Goal: Answer question/provide support: Share knowledge or assist other users

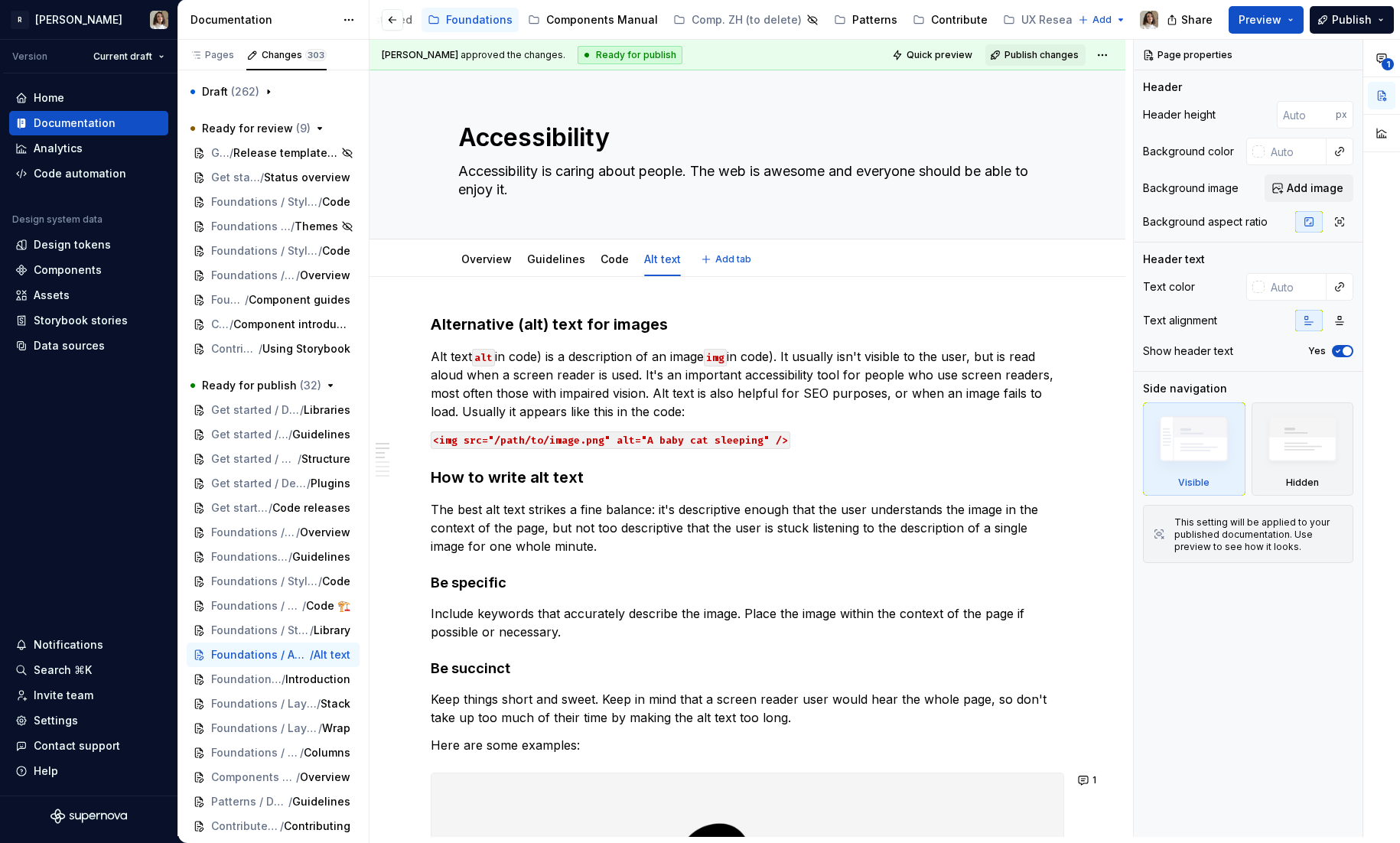
type textarea "*"
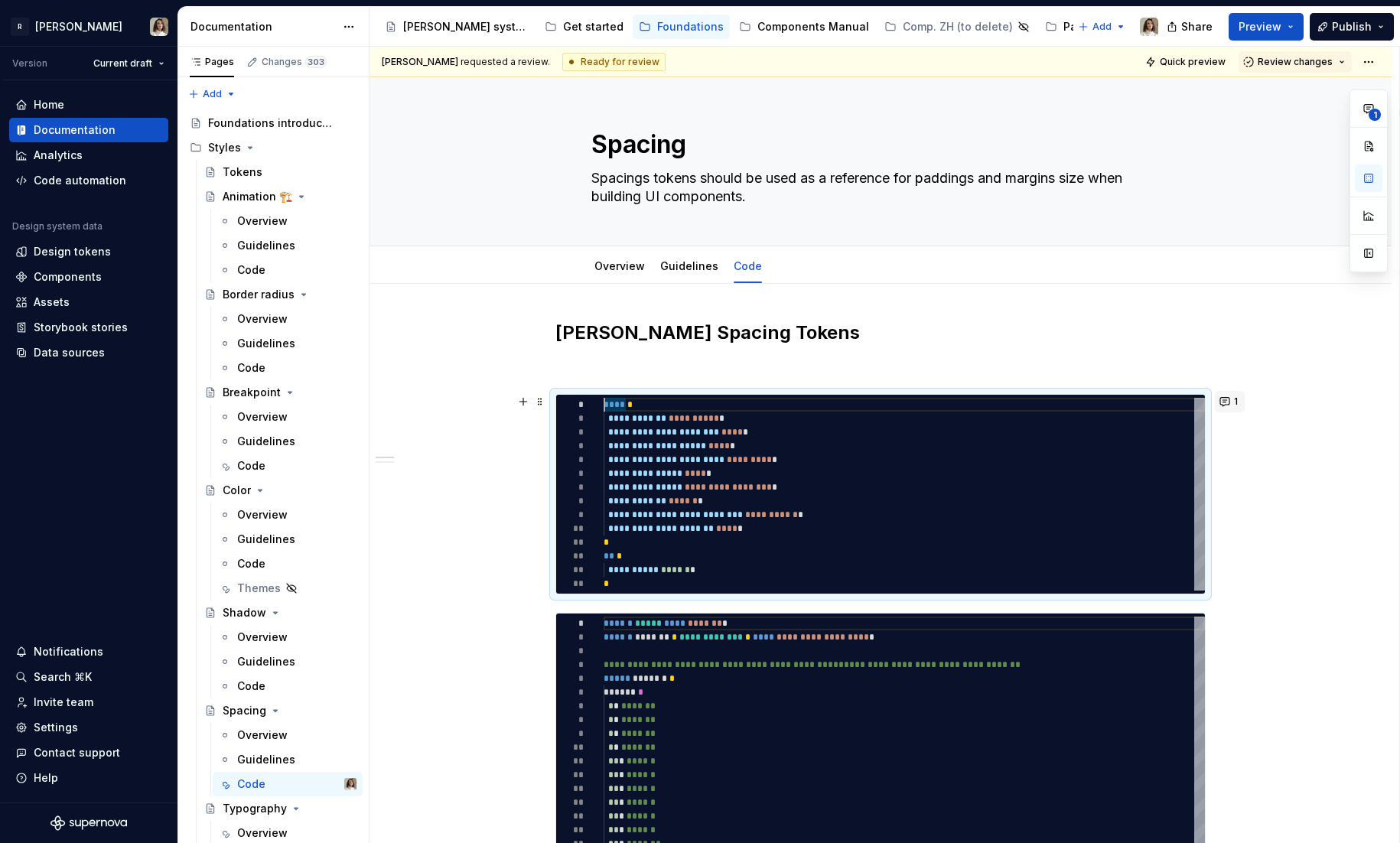
click at [1235, 397] on button "1" at bounding box center [1230, 401] width 30 height 22
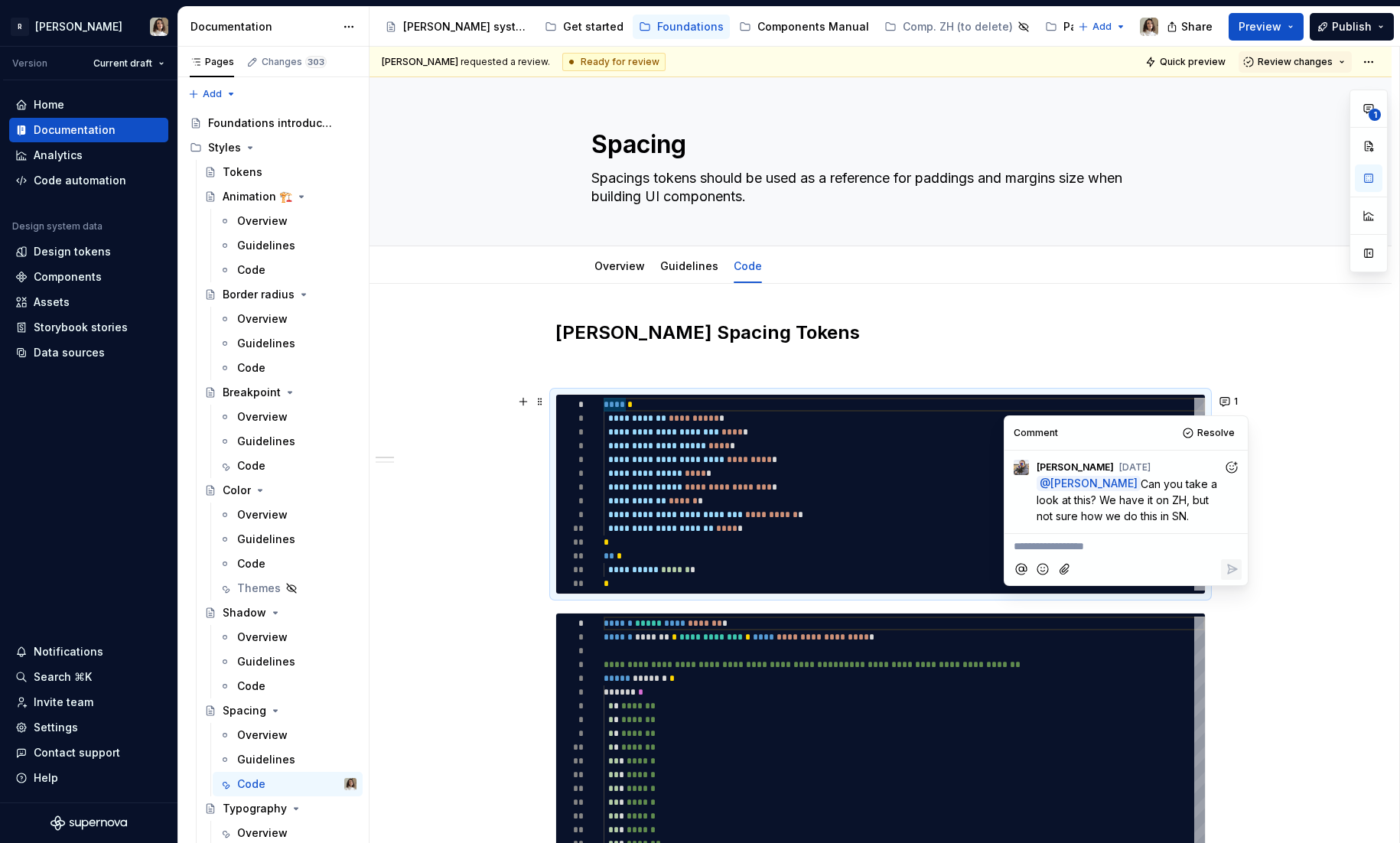
click at [1045, 546] on p "**********" at bounding box center [1125, 547] width 225 height 16
type textarea "*"
click at [1231, 568] on icon "Reply" at bounding box center [1231, 568] width 15 height 15
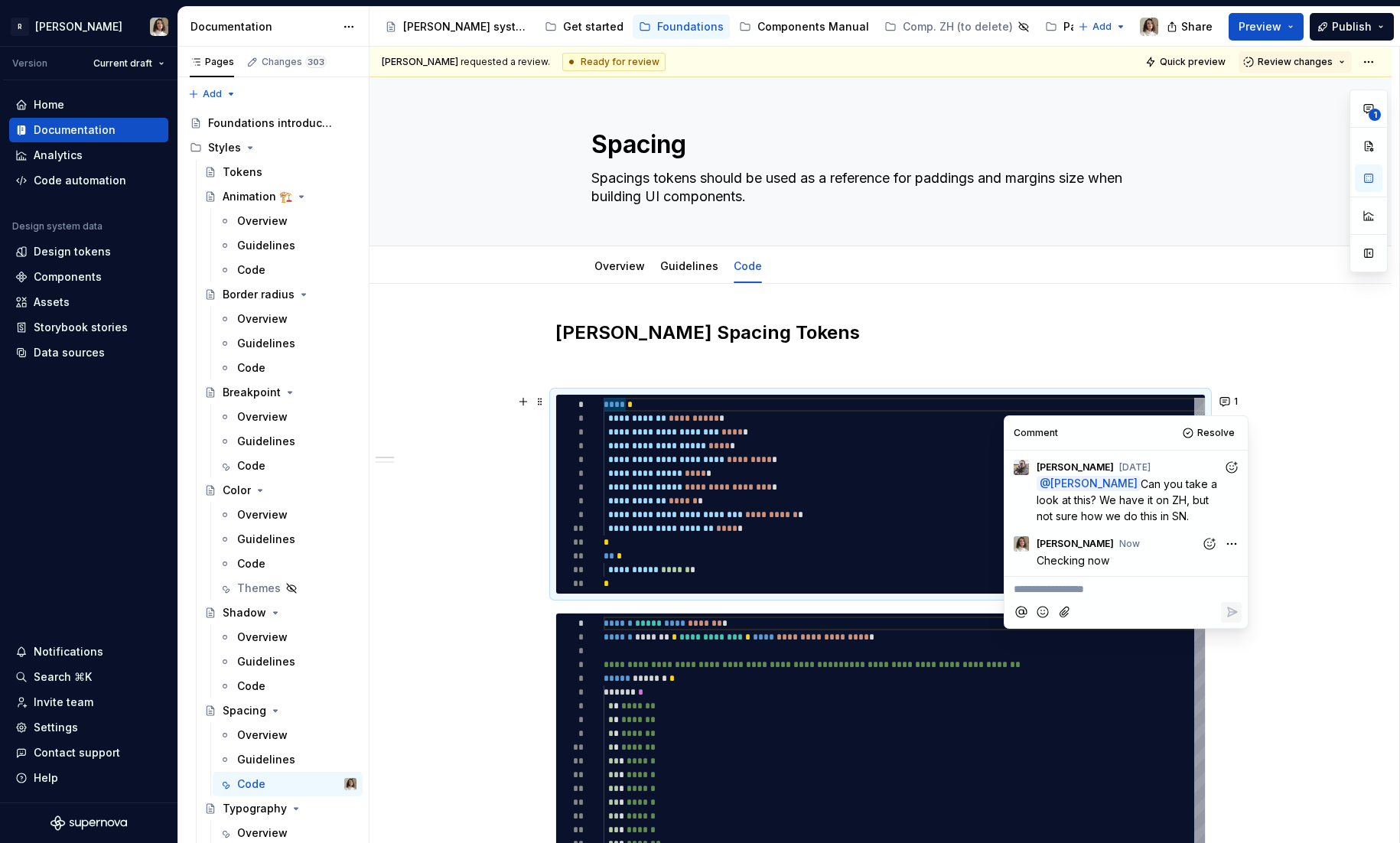
click at [848, 491] on div "**********" at bounding box center [904, 494] width 601 height 193
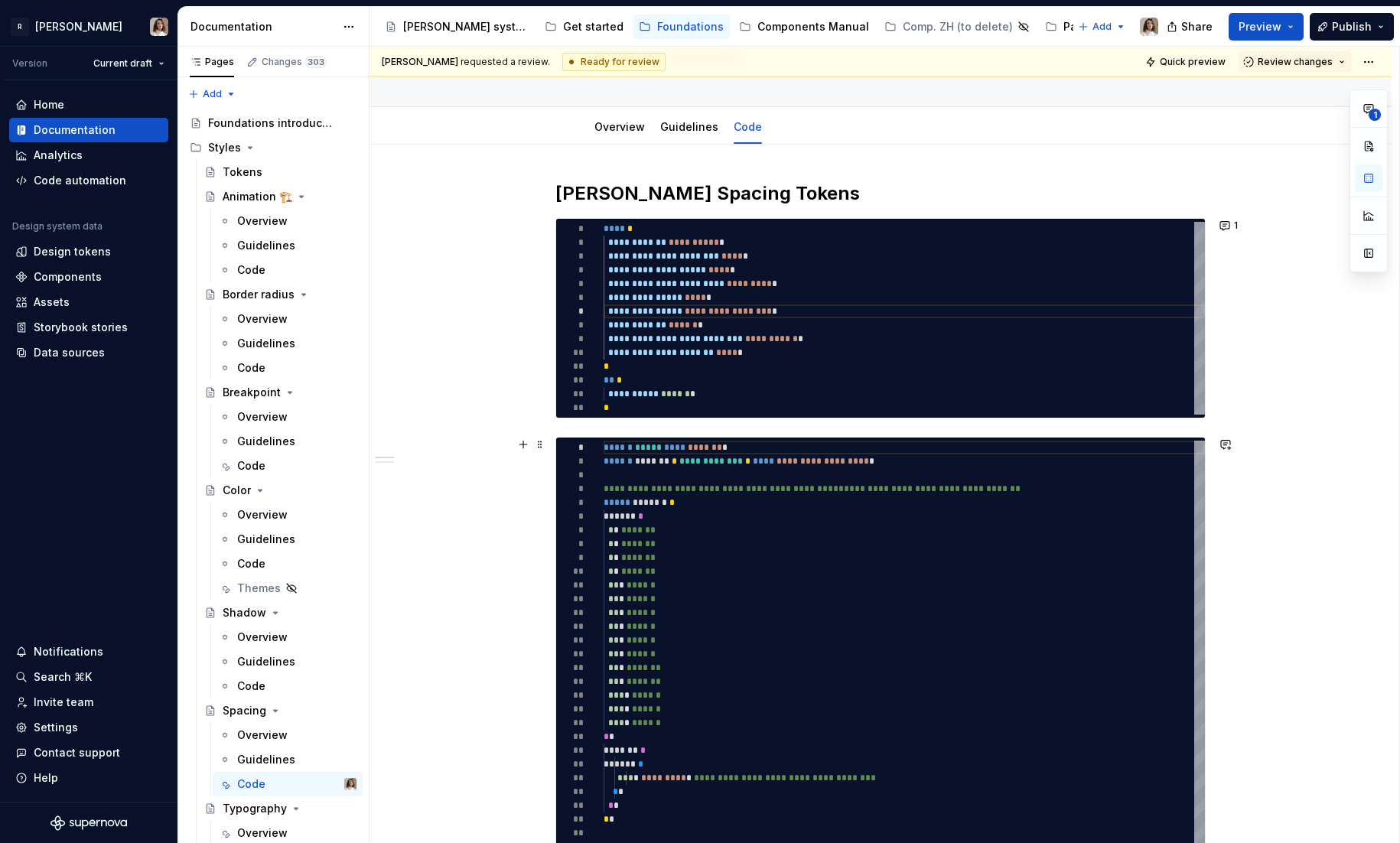
scroll to position [143, 0]
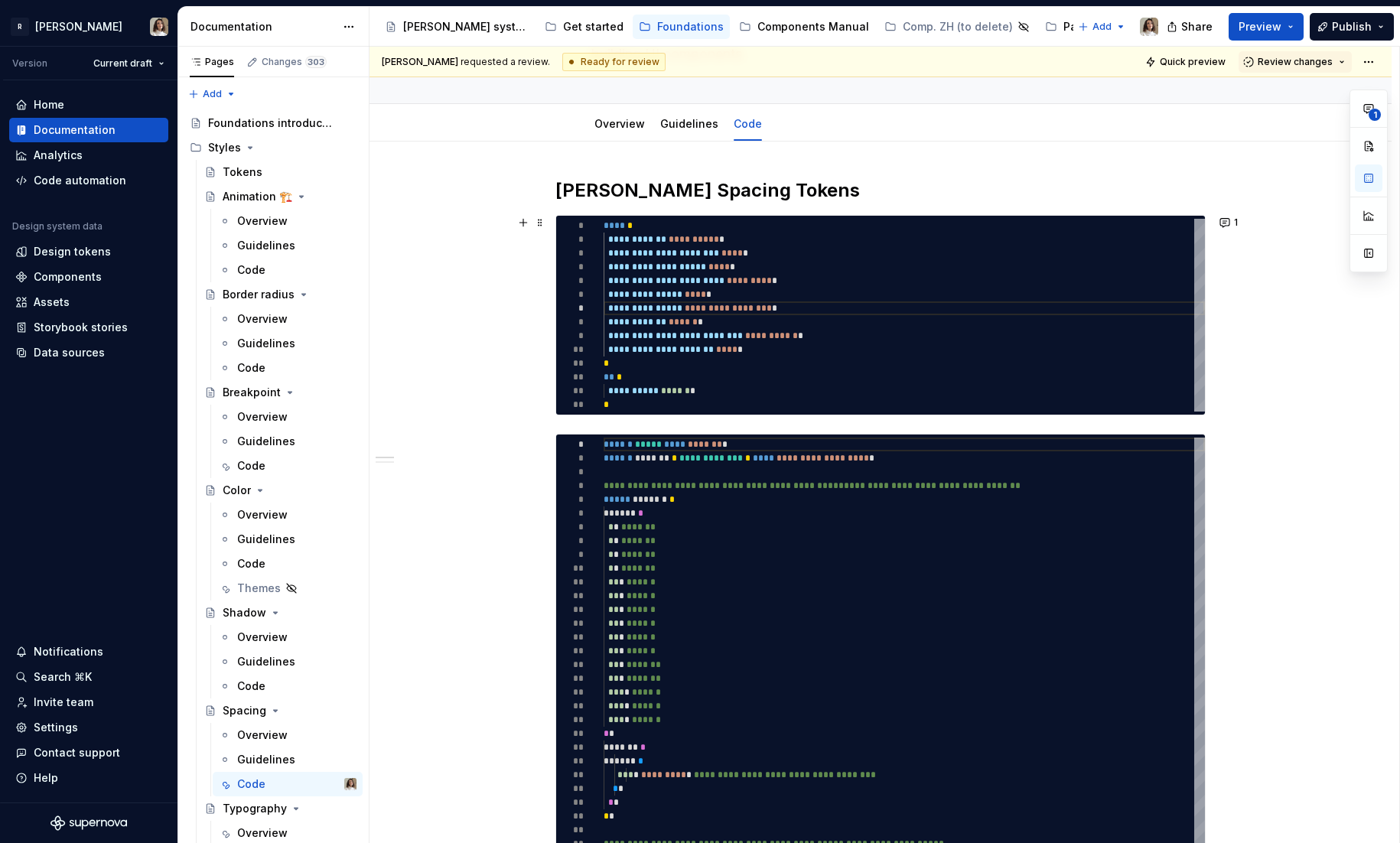
click at [718, 315] on div "**********" at bounding box center [904, 315] width 601 height 193
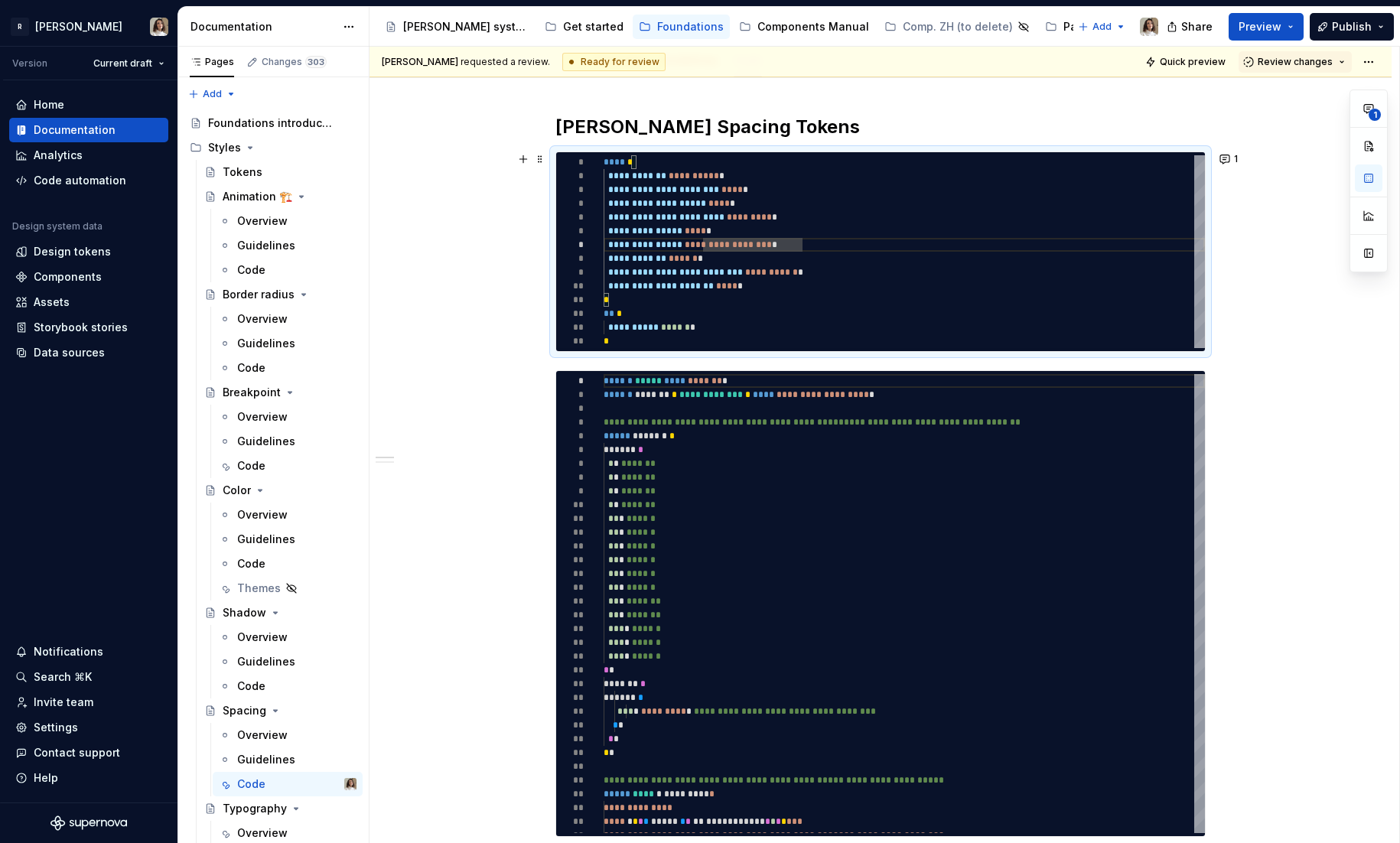
scroll to position [213, 0]
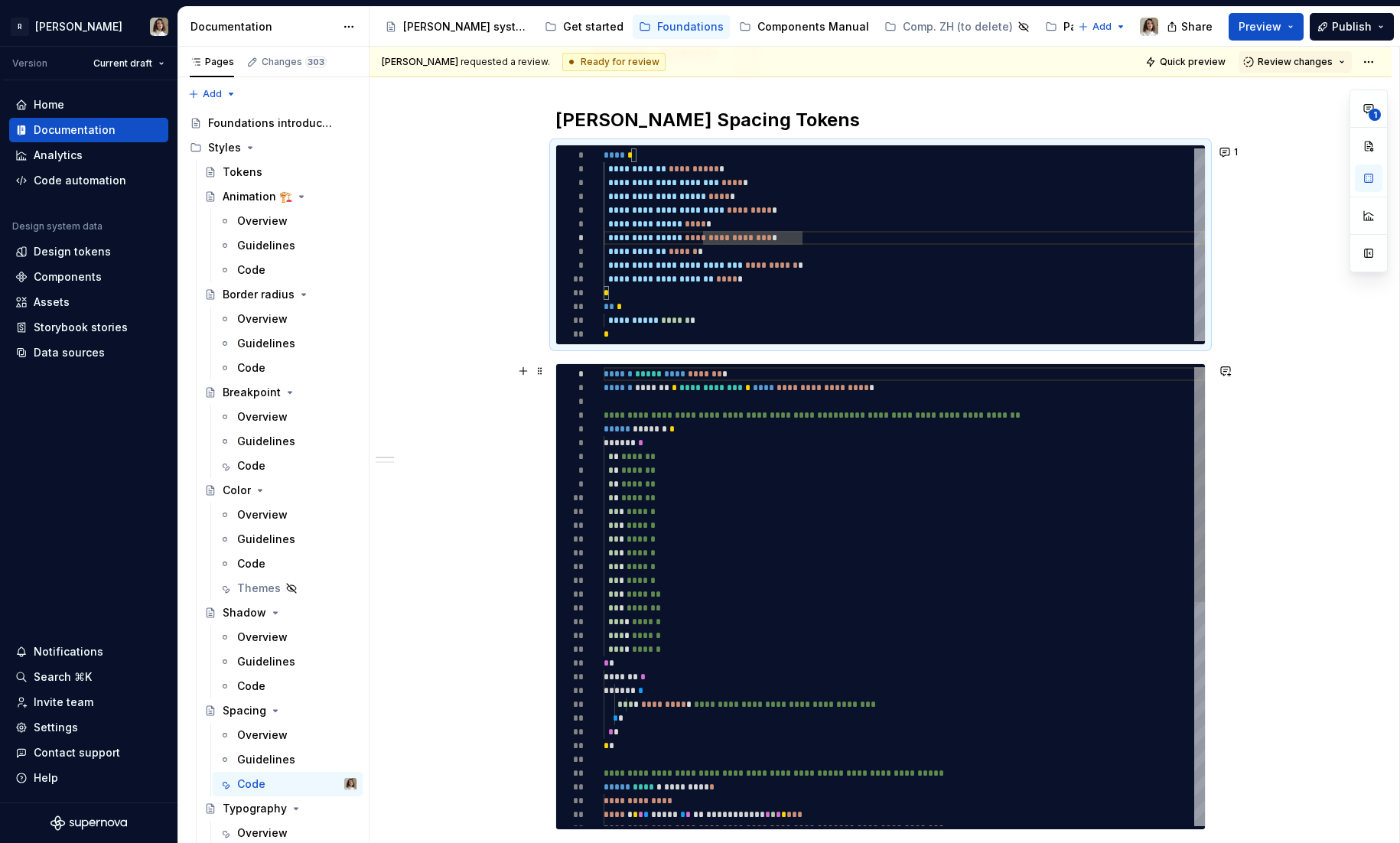
click at [613, 376] on div "**********" at bounding box center [904, 815] width 601 height 895
type textarea "*"
type textarea "**********"
click at [777, 111] on h2 "Norma Spacing Tokens" at bounding box center [881, 120] width 650 height 25
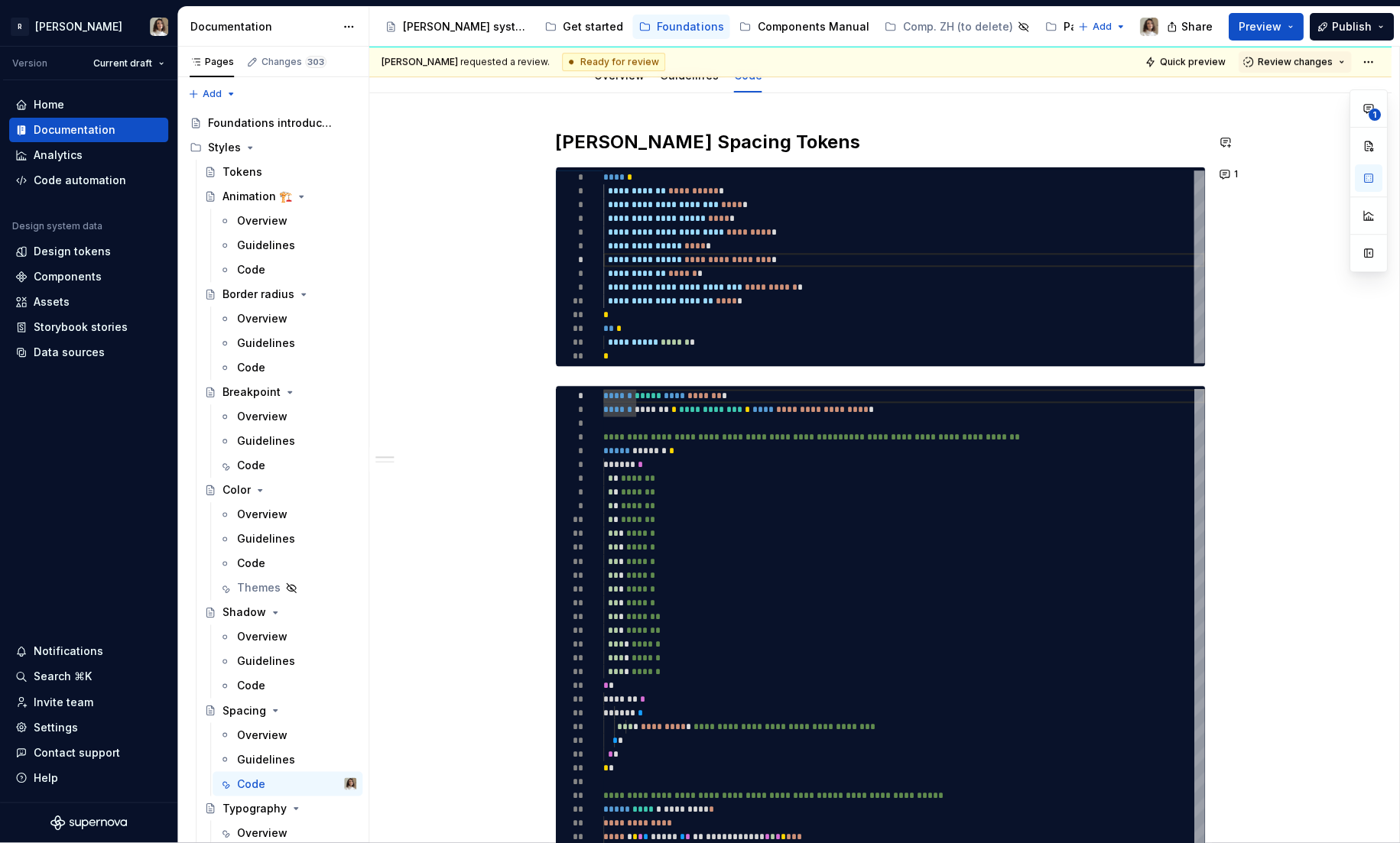
scroll to position [185, 0]
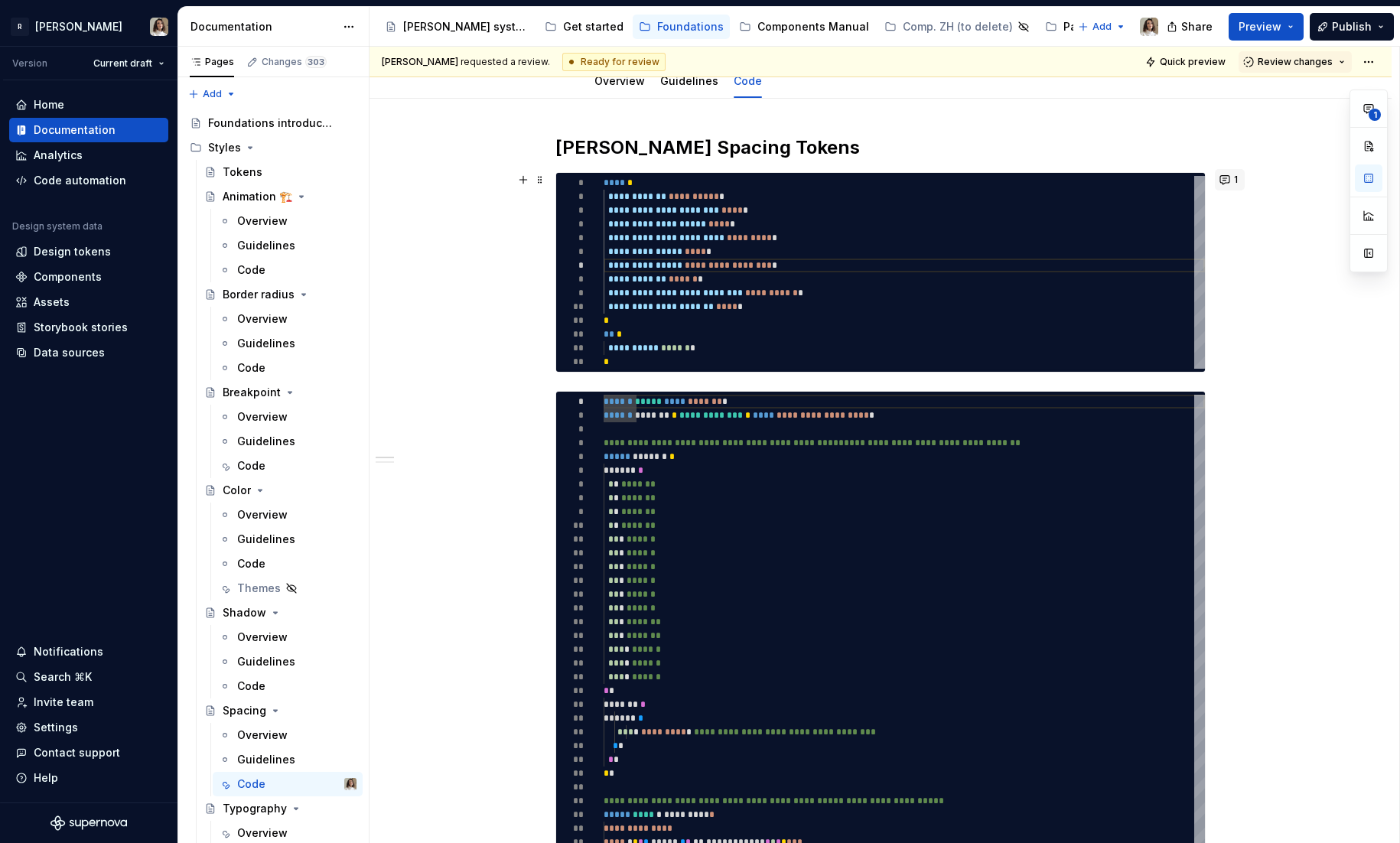
click at [1233, 182] on button "1" at bounding box center [1230, 179] width 30 height 22
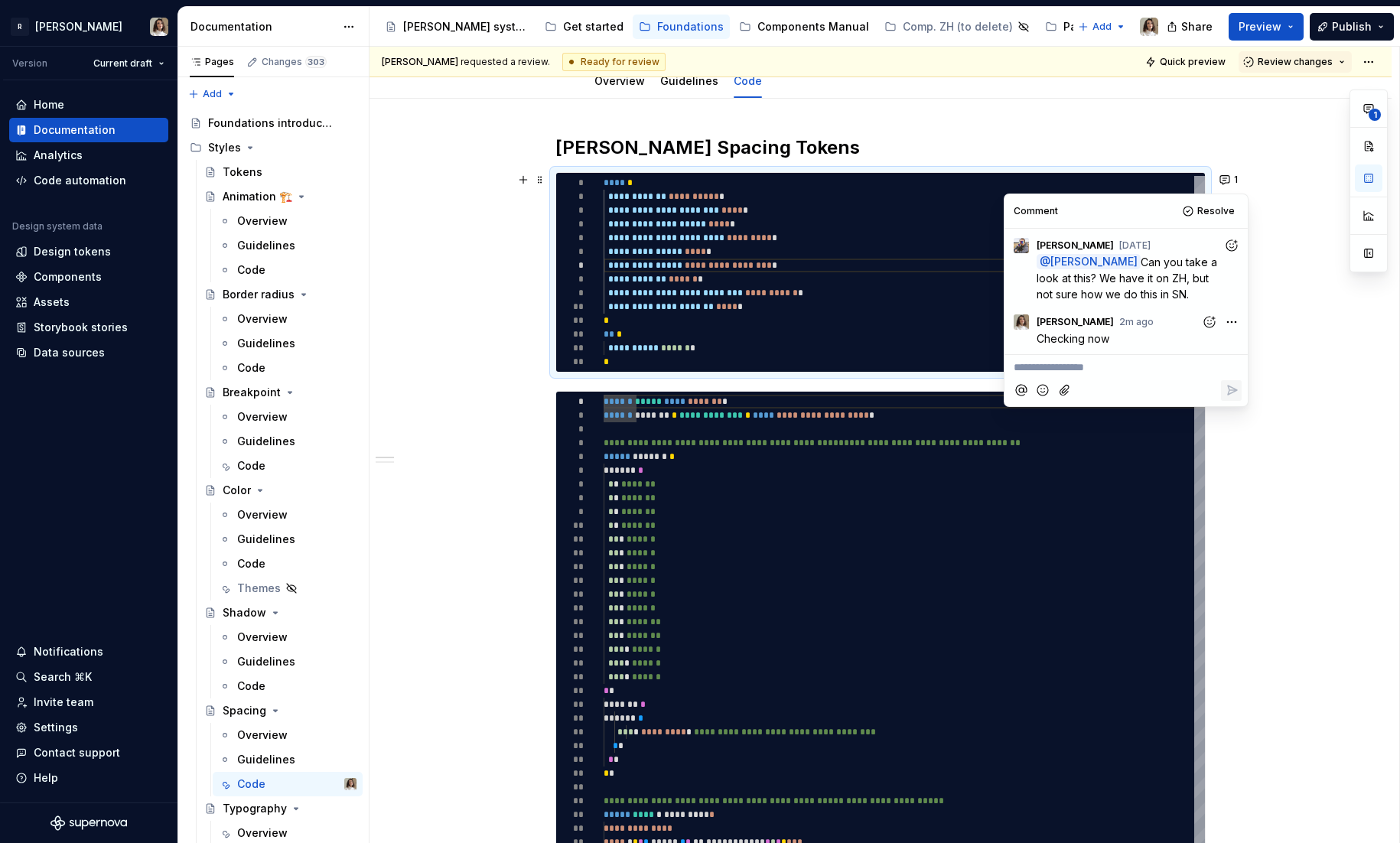
type textarea "*"
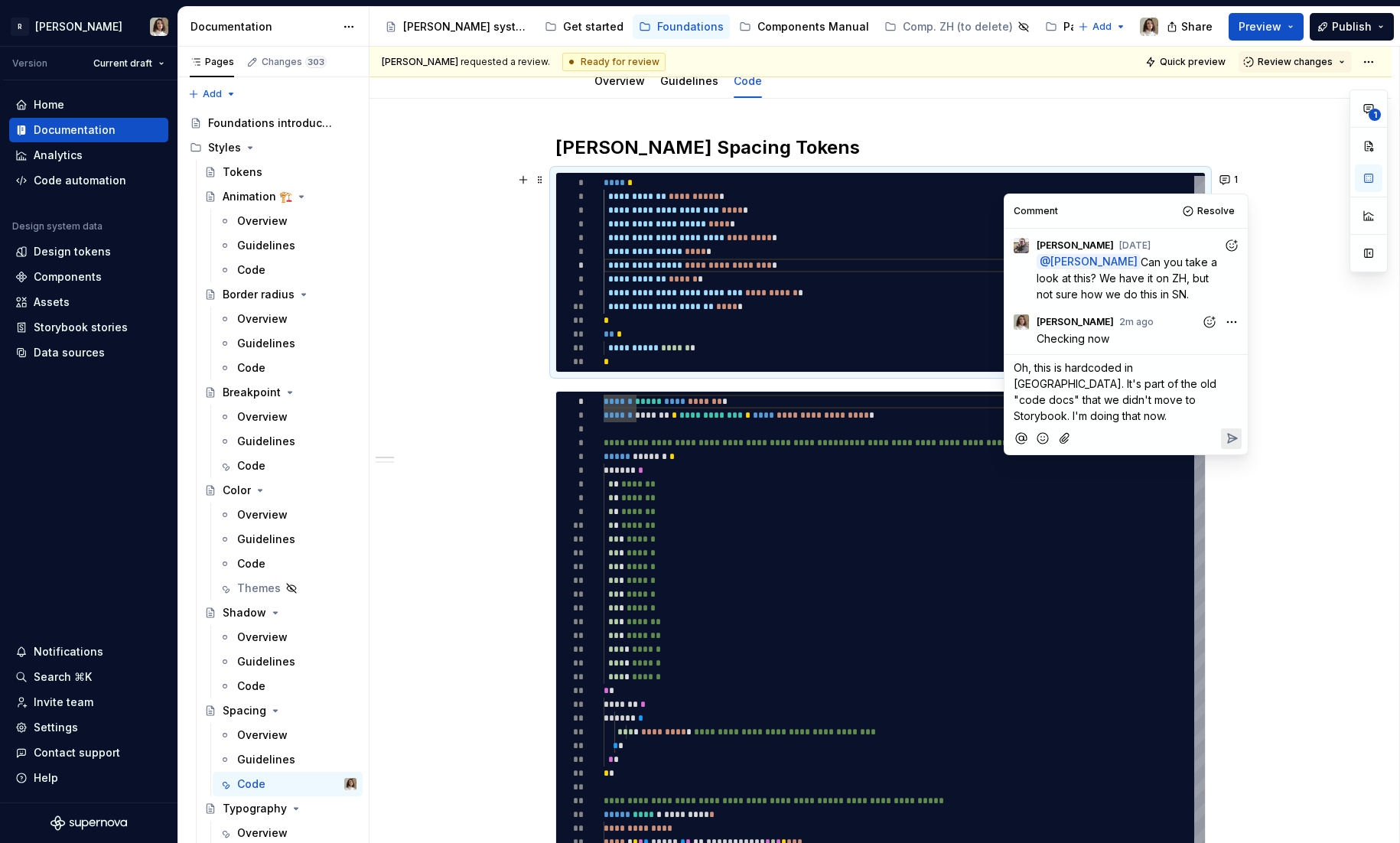
click at [1230, 431] on icon "Reply" at bounding box center [1231, 438] width 15 height 15
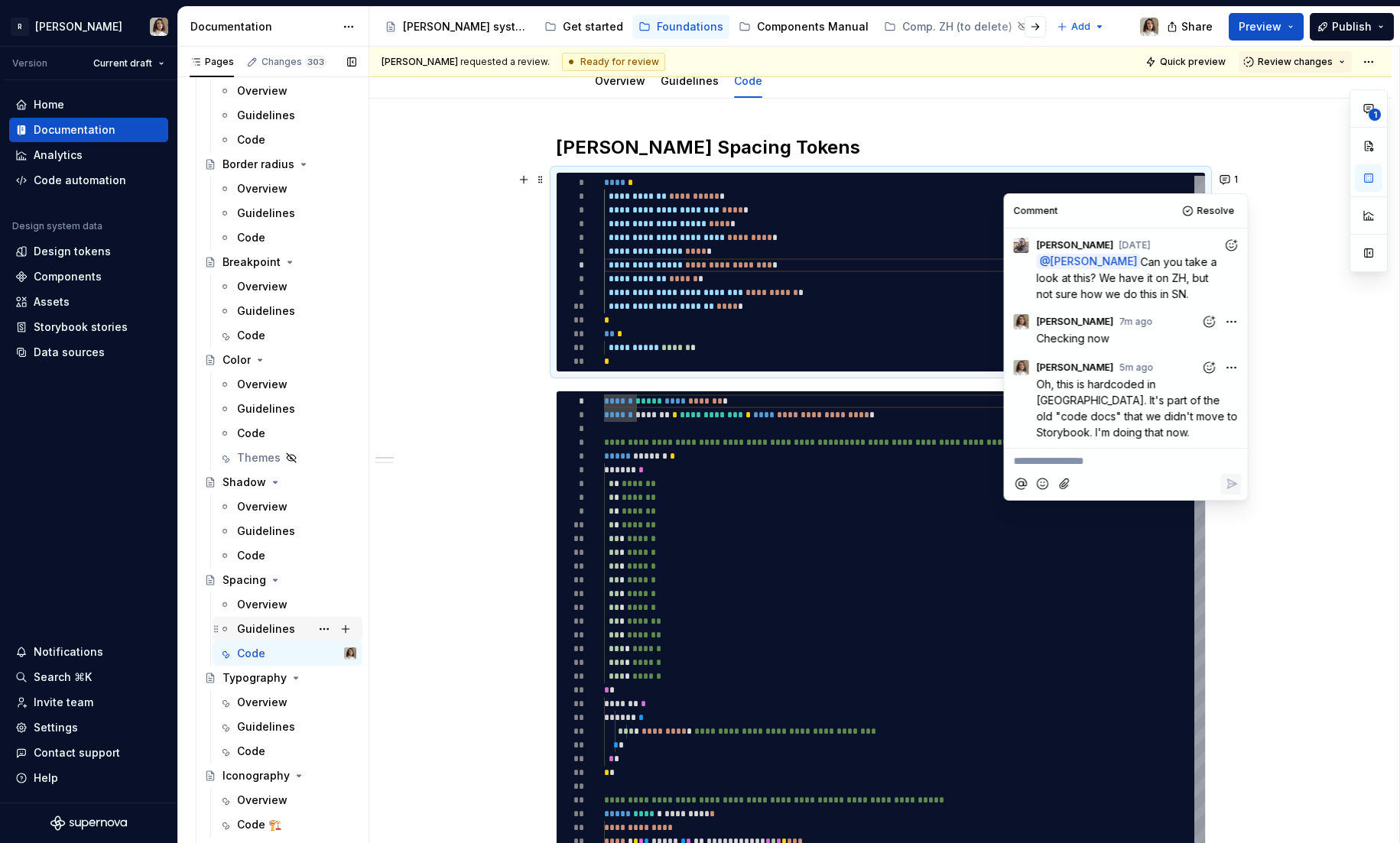
scroll to position [136, 0]
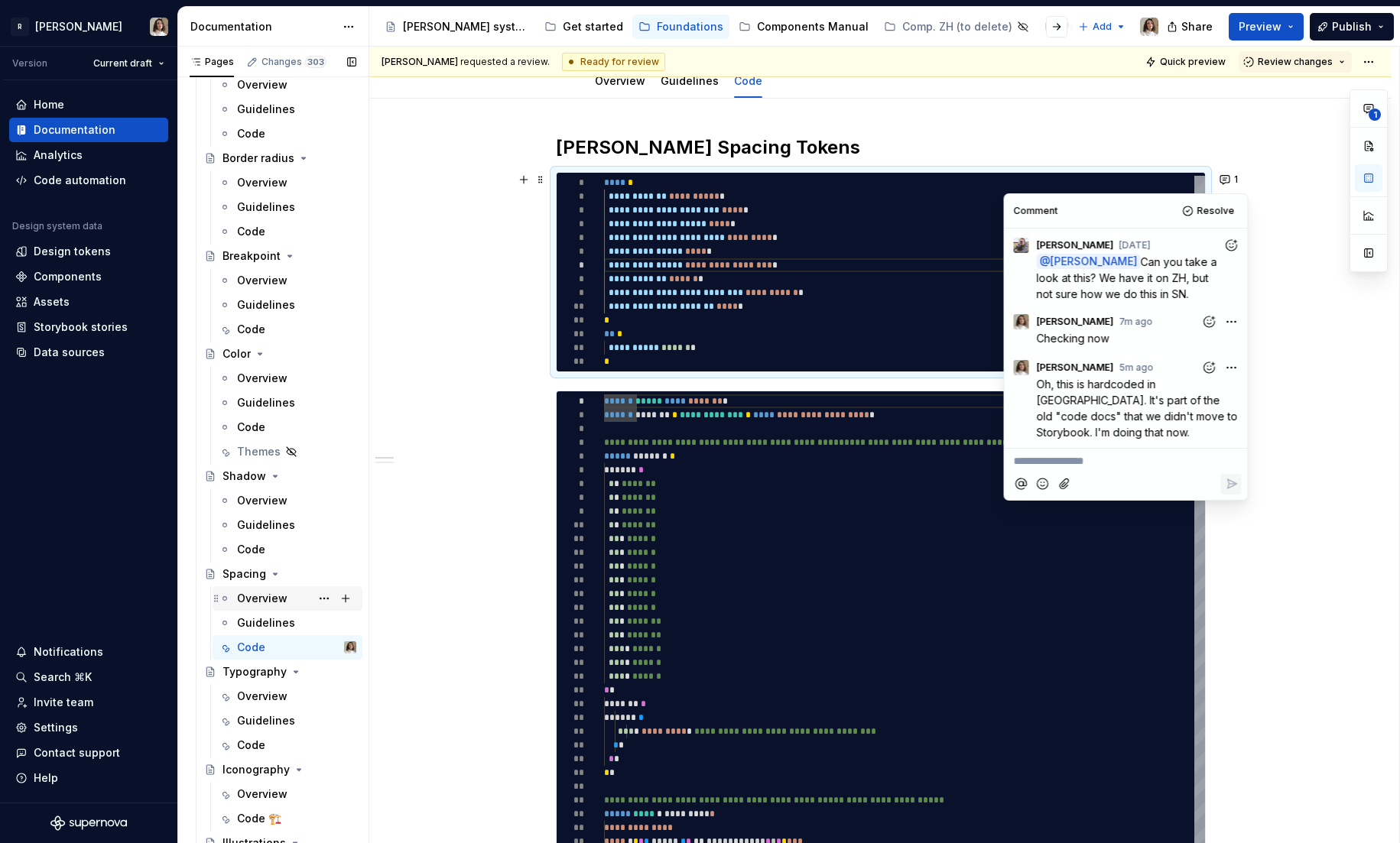
click at [267, 601] on div "Overview" at bounding box center [262, 598] width 50 height 15
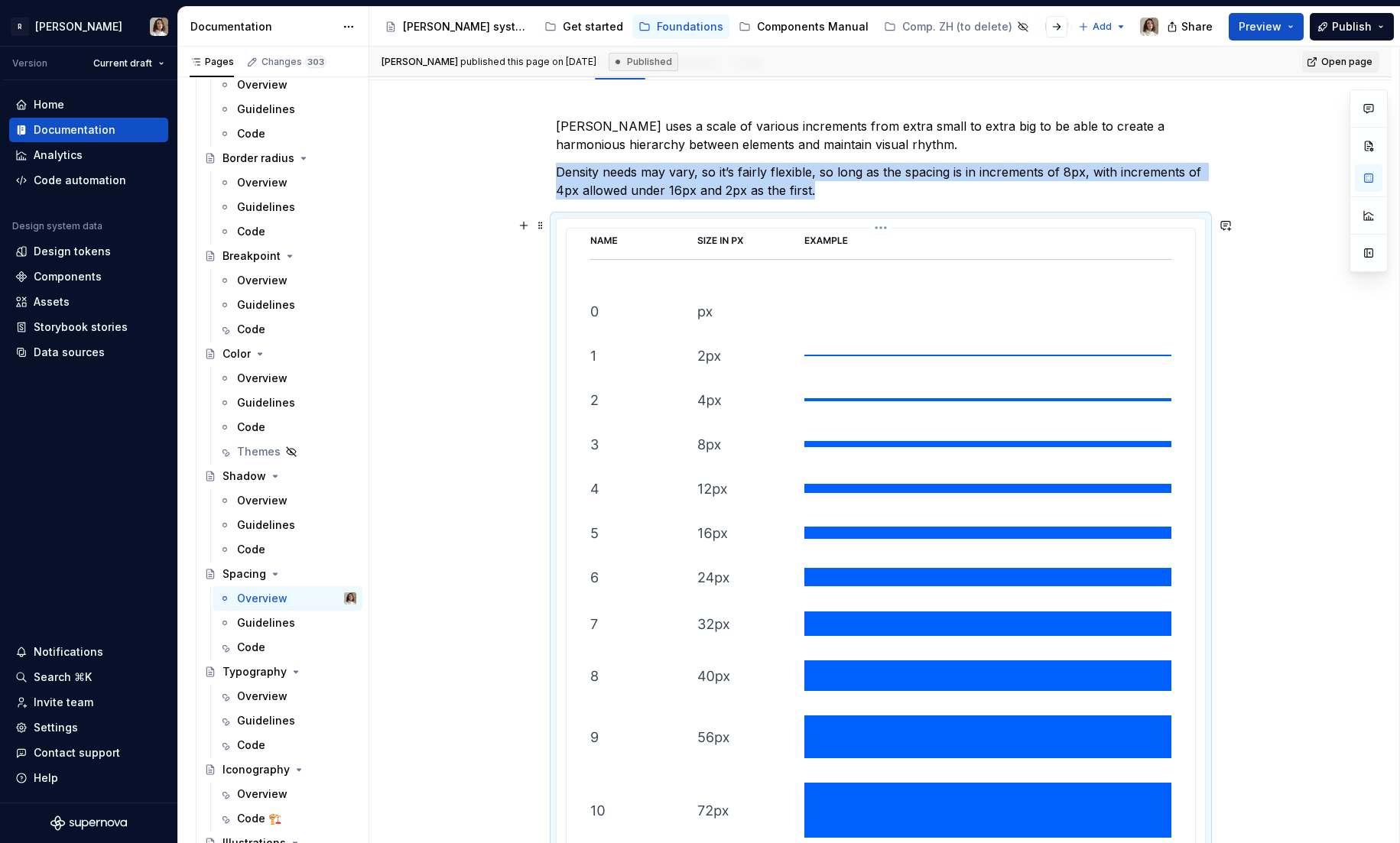
scroll to position [219, 0]
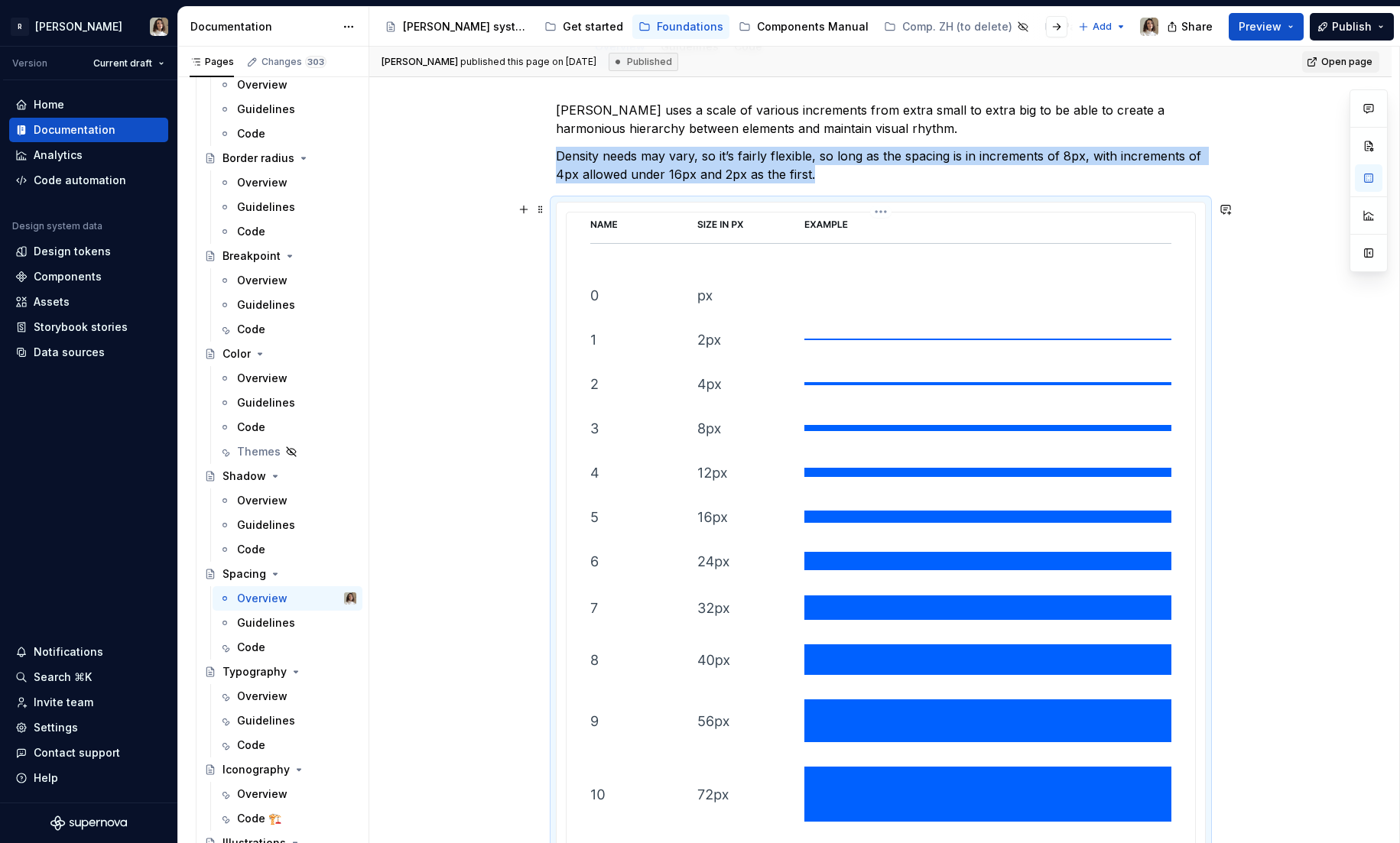
click at [970, 469] on img at bounding box center [881, 777] width 581 height 1117
click at [1370, 256] on button "button" at bounding box center [1368, 253] width 27 height 27
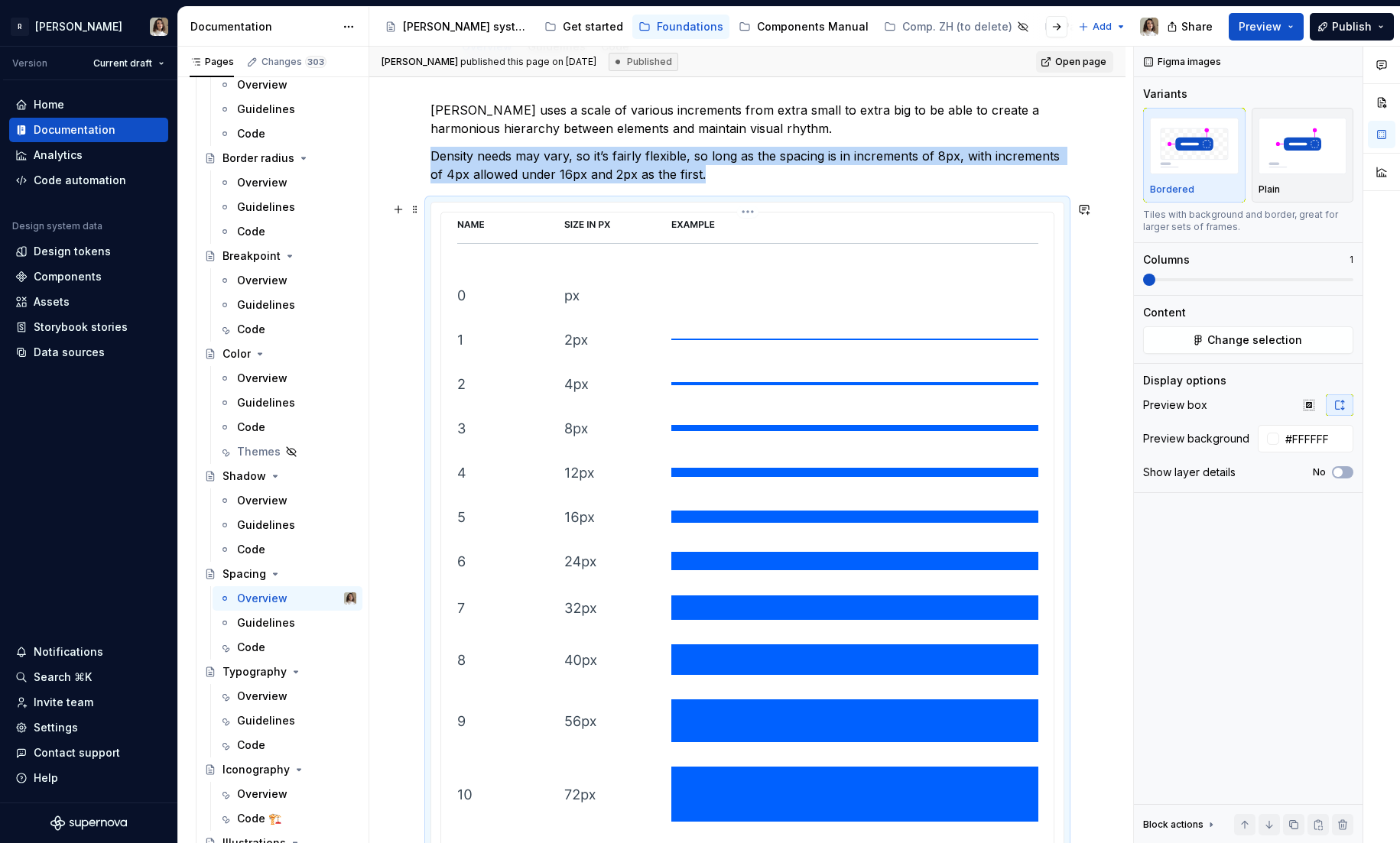
click at [784, 405] on img at bounding box center [747, 777] width 581 height 1117
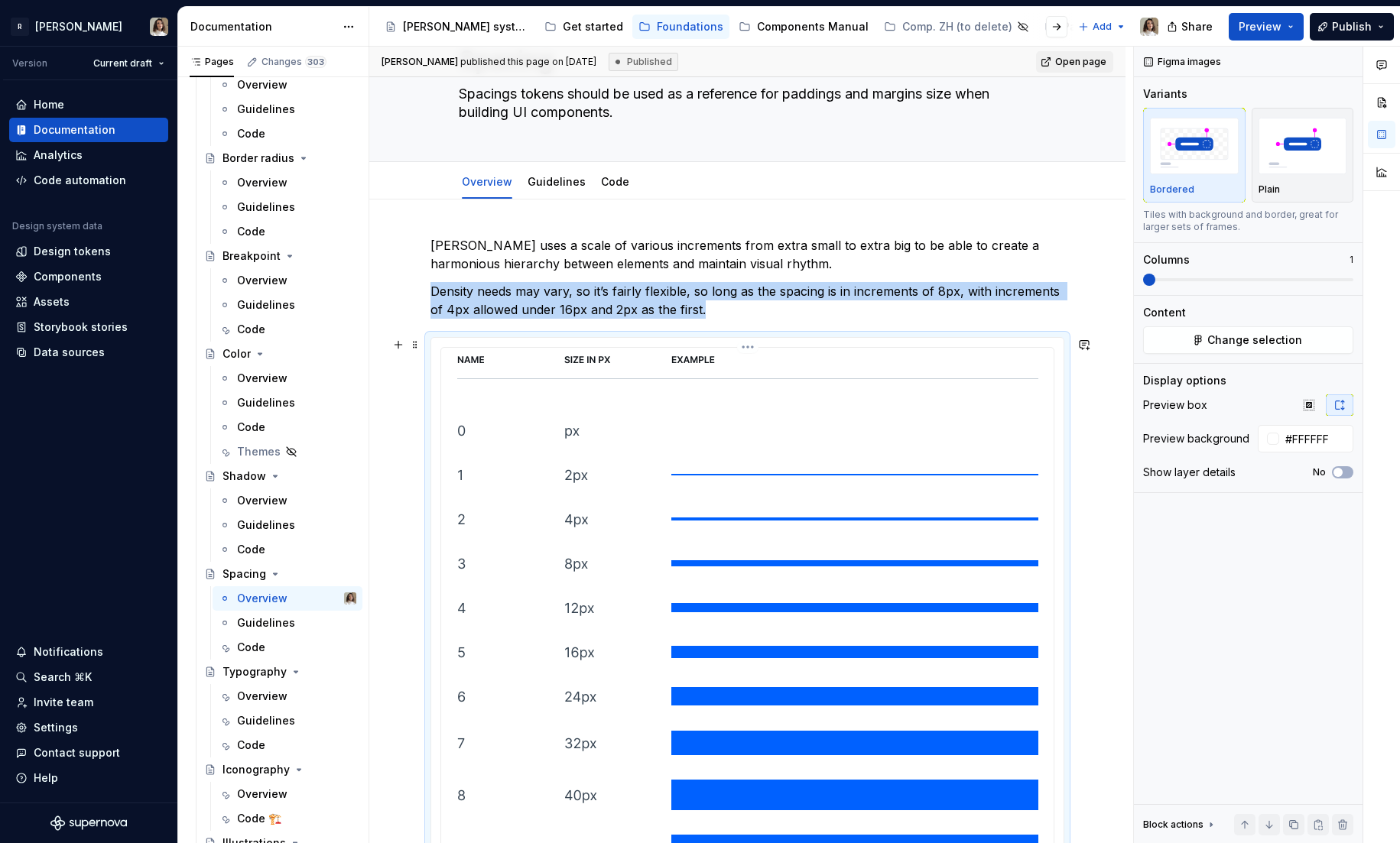
scroll to position [81, 0]
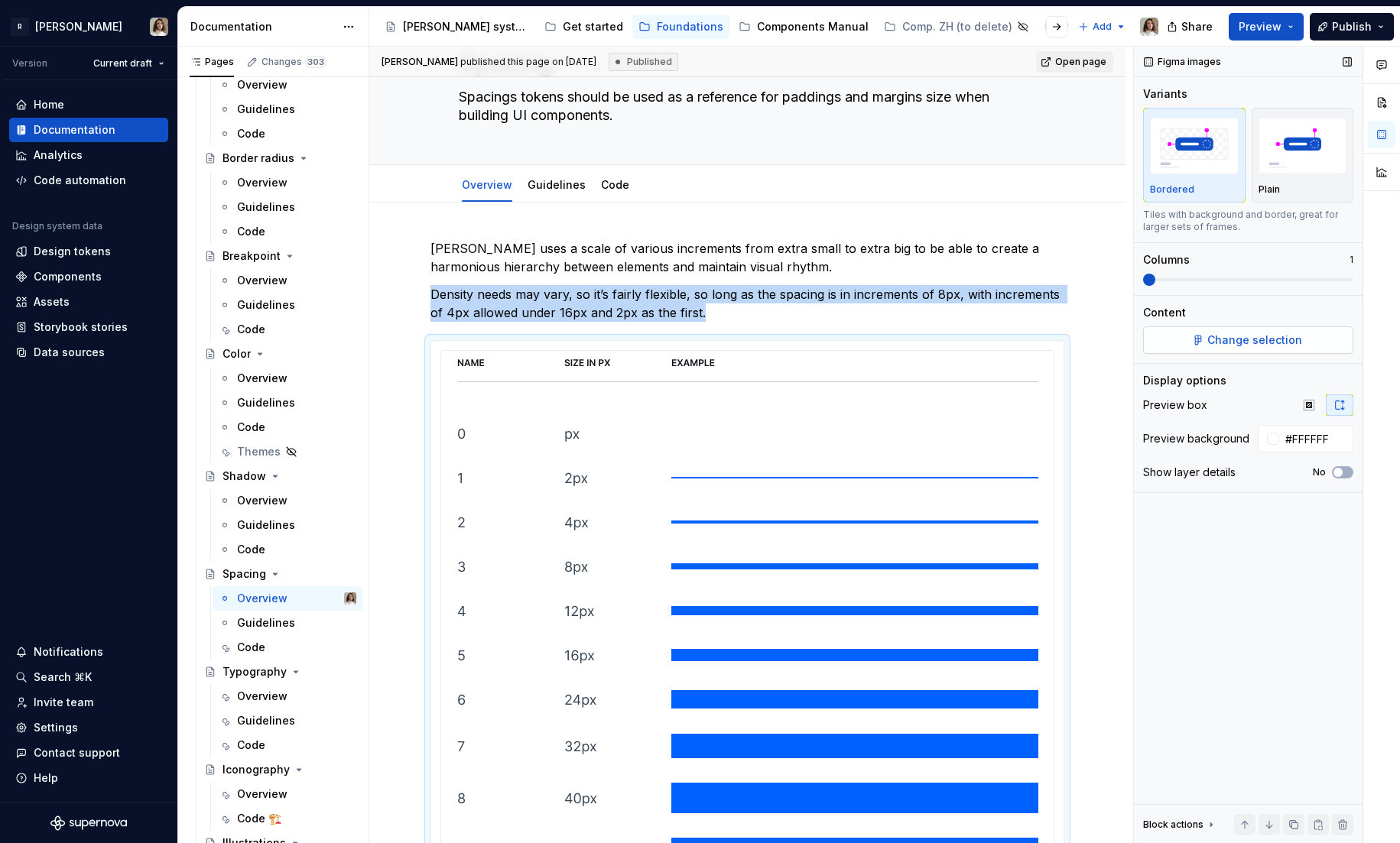
click at [1252, 344] on span "Change selection" at bounding box center [1254, 340] width 95 height 15
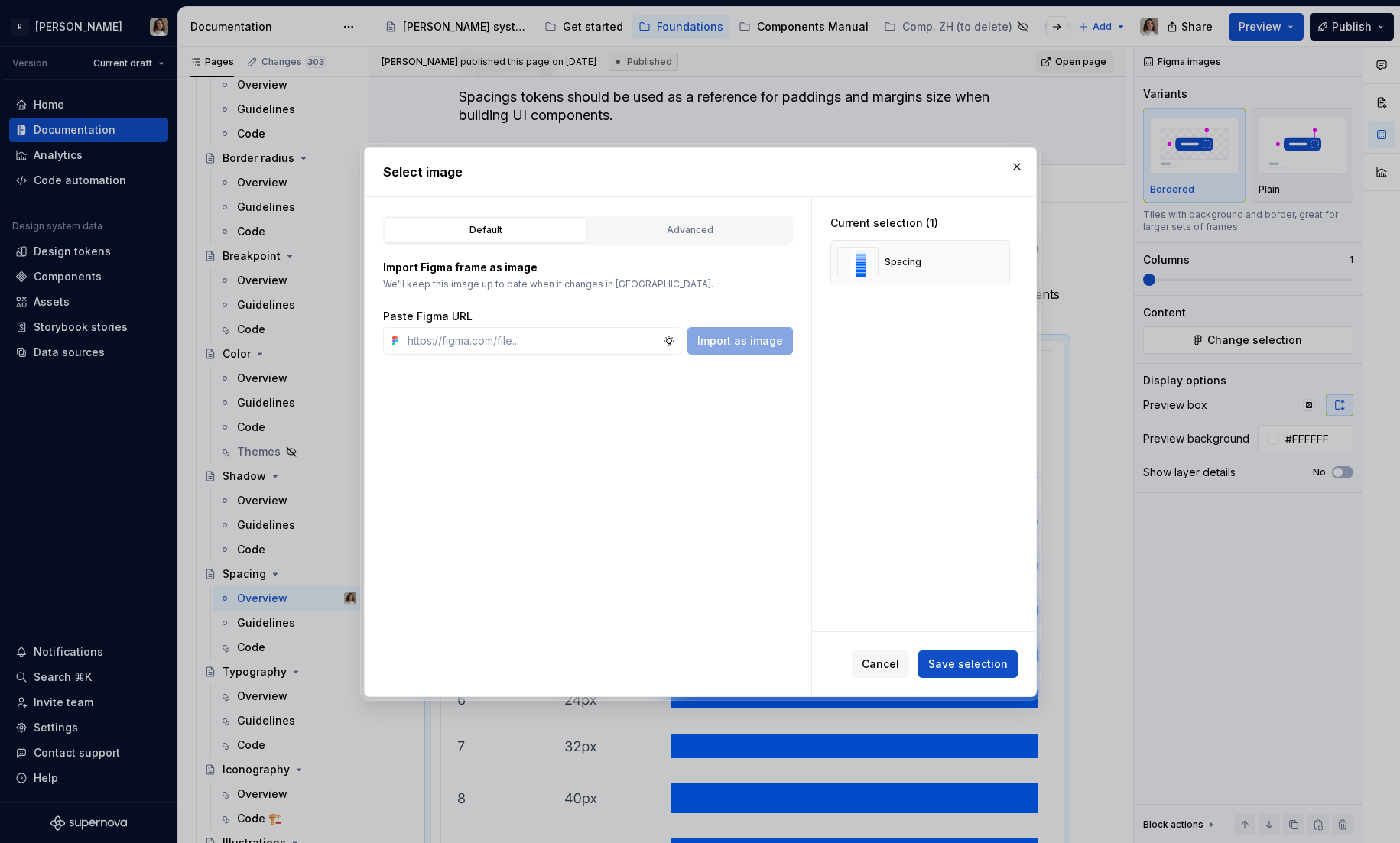
click at [715, 215] on div "Default Advanced" at bounding box center [588, 230] width 410 height 29
click at [698, 233] on div "Advanced" at bounding box center [690, 230] width 192 height 15
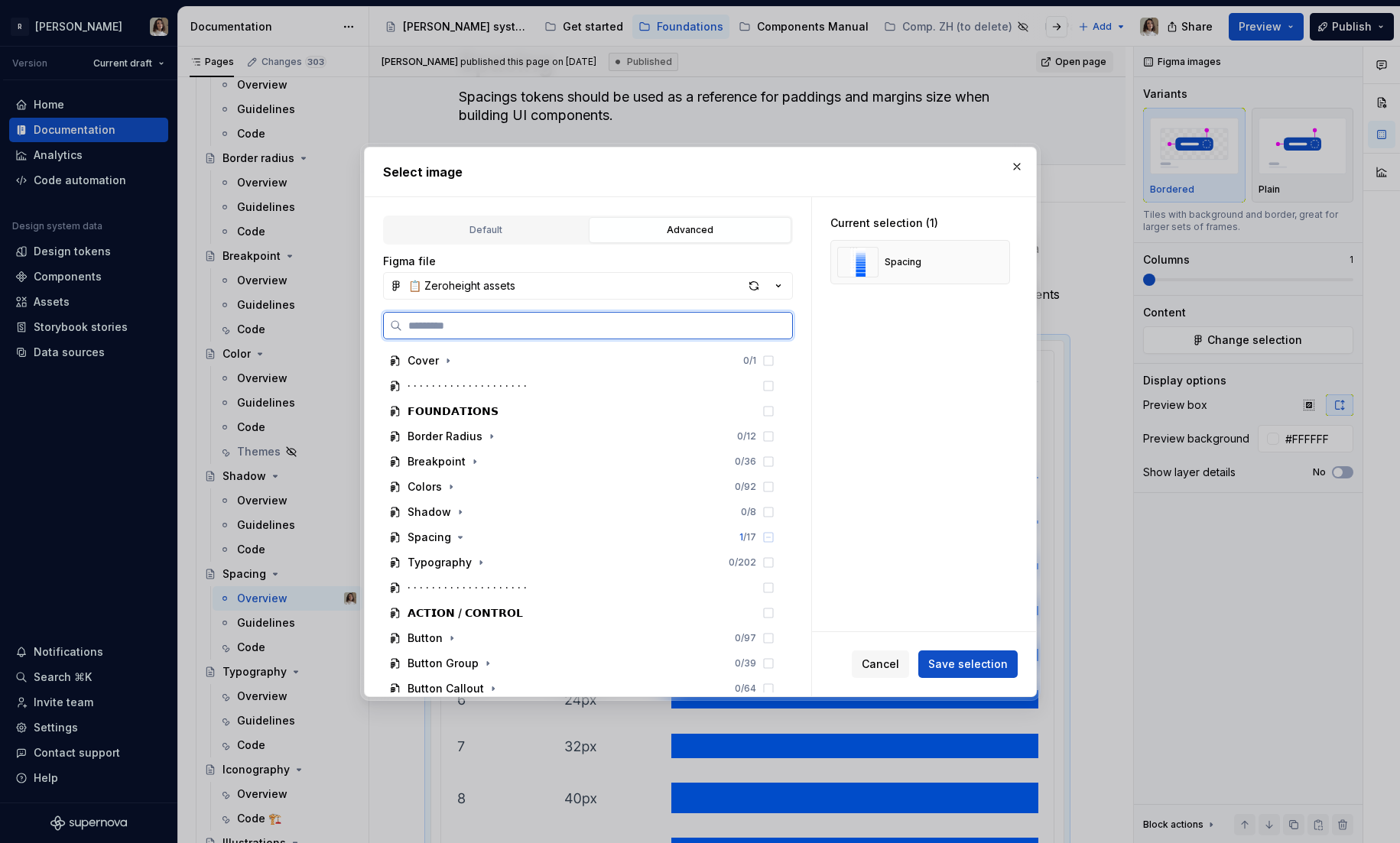
click at [526, 332] on input "search" at bounding box center [597, 326] width 390 height 15
click at [1012, 164] on button "button" at bounding box center [1017, 166] width 22 height 22
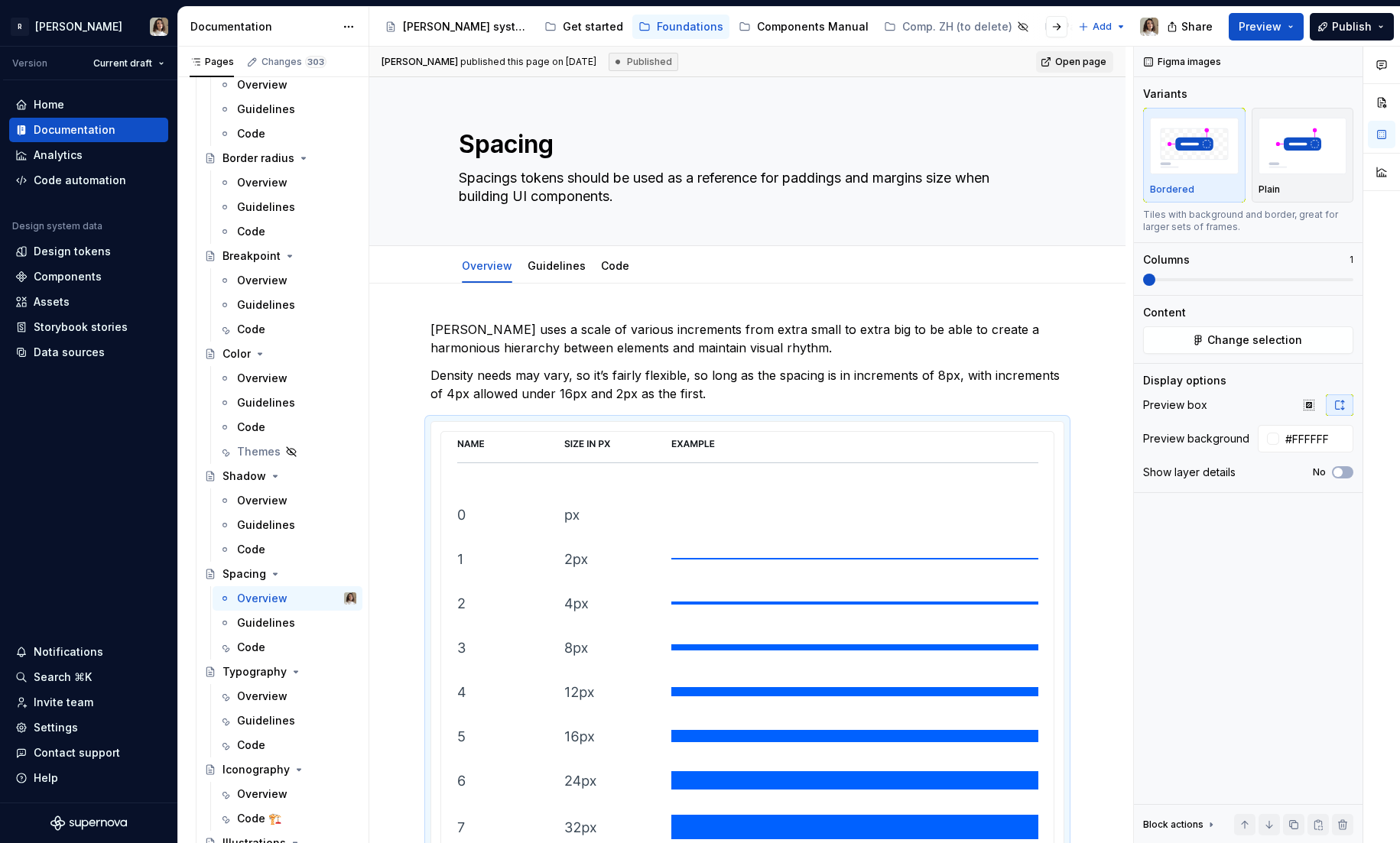
type textarea "*"
click at [1092, 429] on button "button" at bounding box center [1084, 429] width 22 height 22
click at [880, 476] on span "where are spacing defined in Norma? I don't find it here" at bounding box center [959, 465] width 183 height 30
click at [978, 478] on p "﻿ * *** ﻿ where are spacing defined in Figma? I don't find it here" at bounding box center [980, 465] width 225 height 34
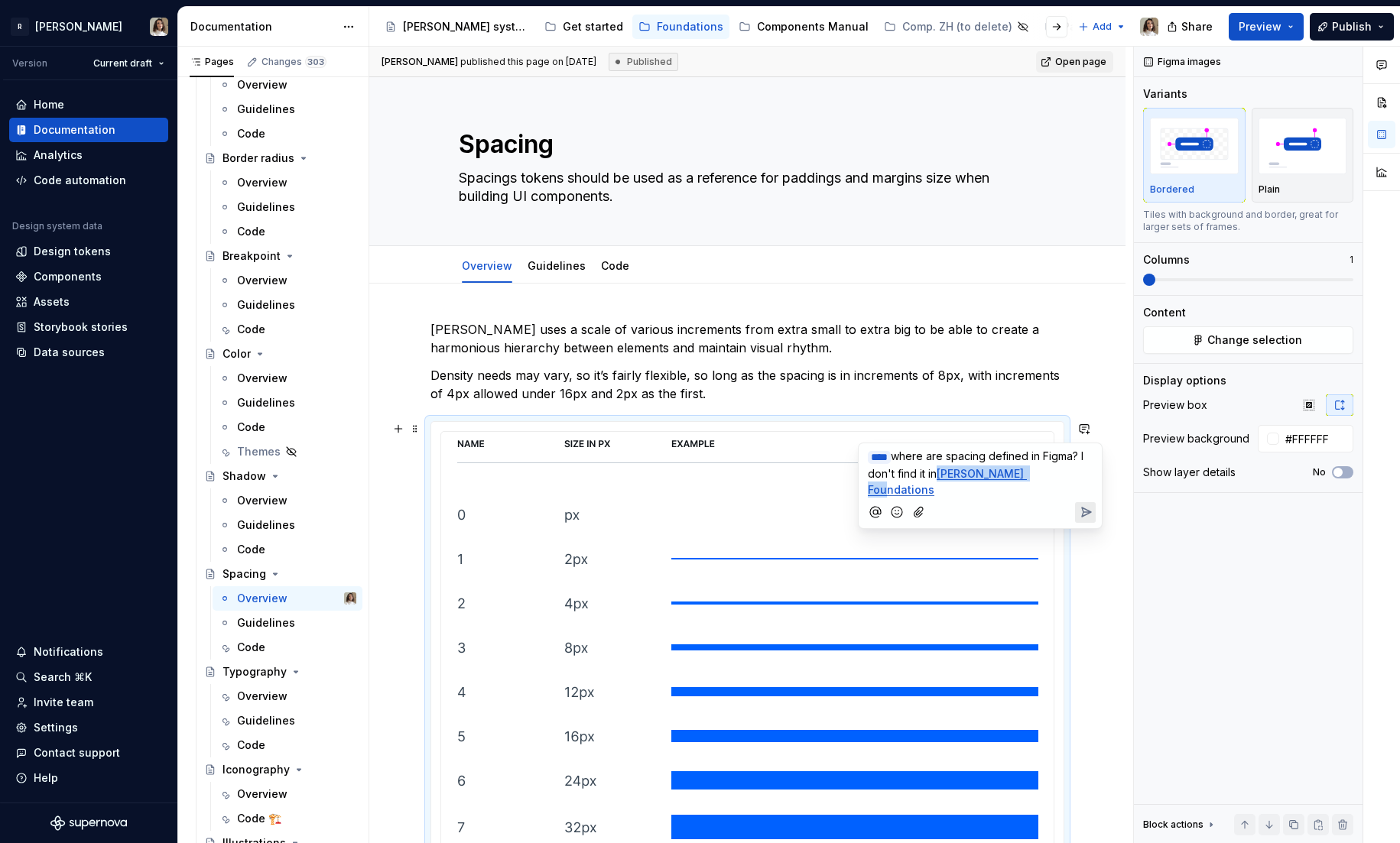
click at [1083, 505] on icon "Send" at bounding box center [1085, 512] width 15 height 15
click at [1237, 334] on span "Change selection" at bounding box center [1254, 340] width 95 height 15
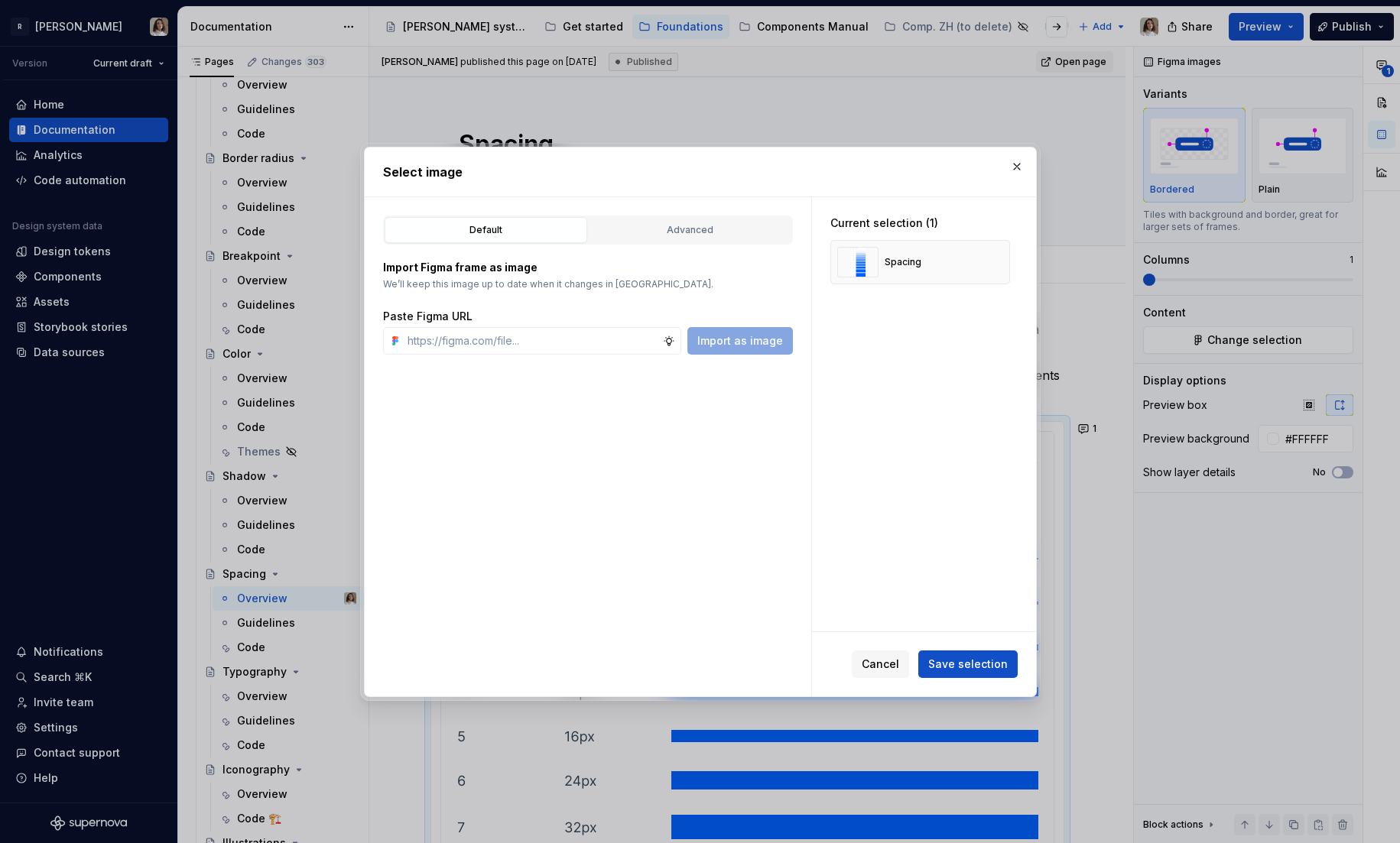
type textarea "*"
type input "spacing"
click at [705, 219] on button "Advanced" at bounding box center [690, 230] width 202 height 26
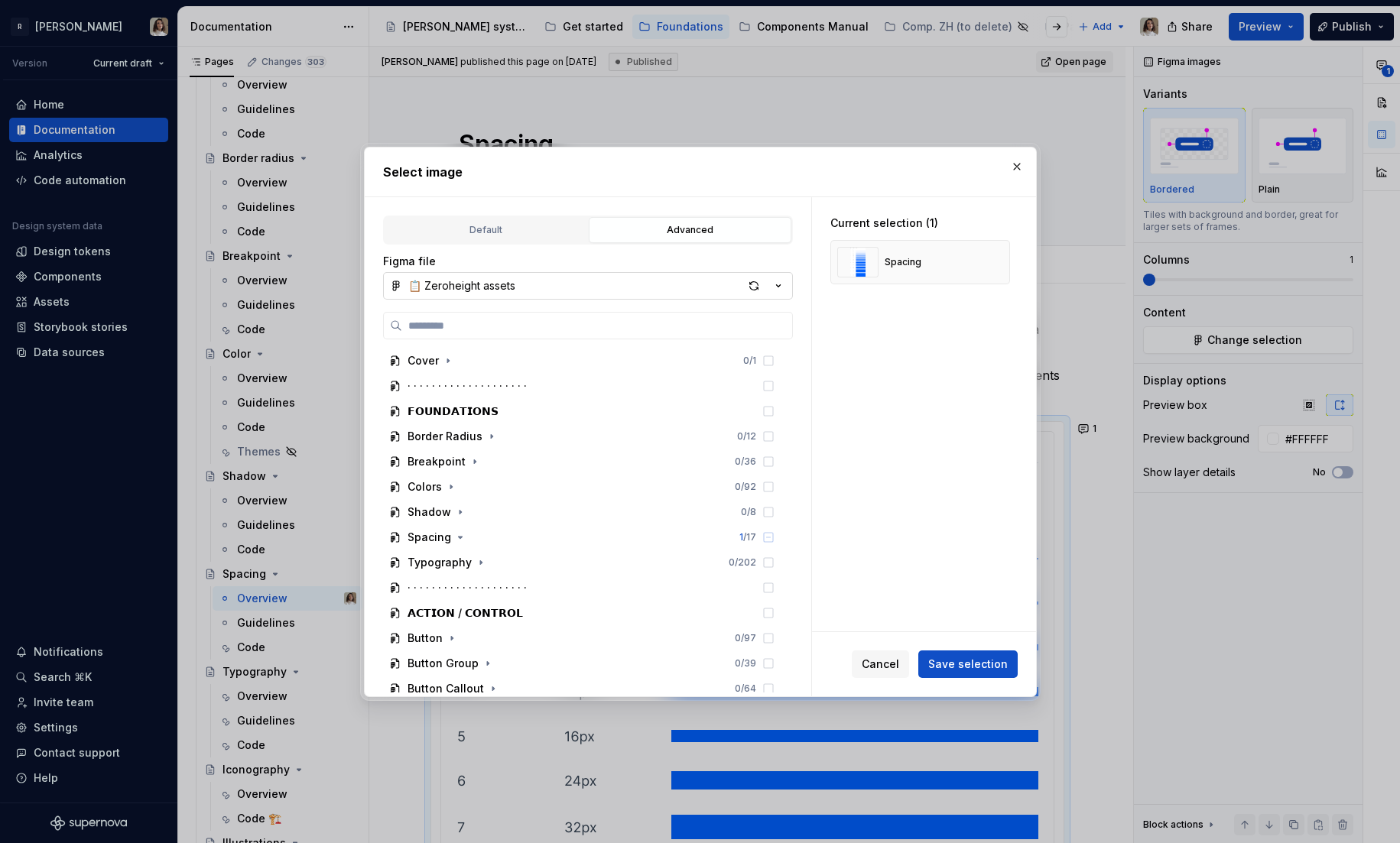
click at [498, 275] on button "📋 Zeroheight assets" at bounding box center [588, 286] width 410 height 27
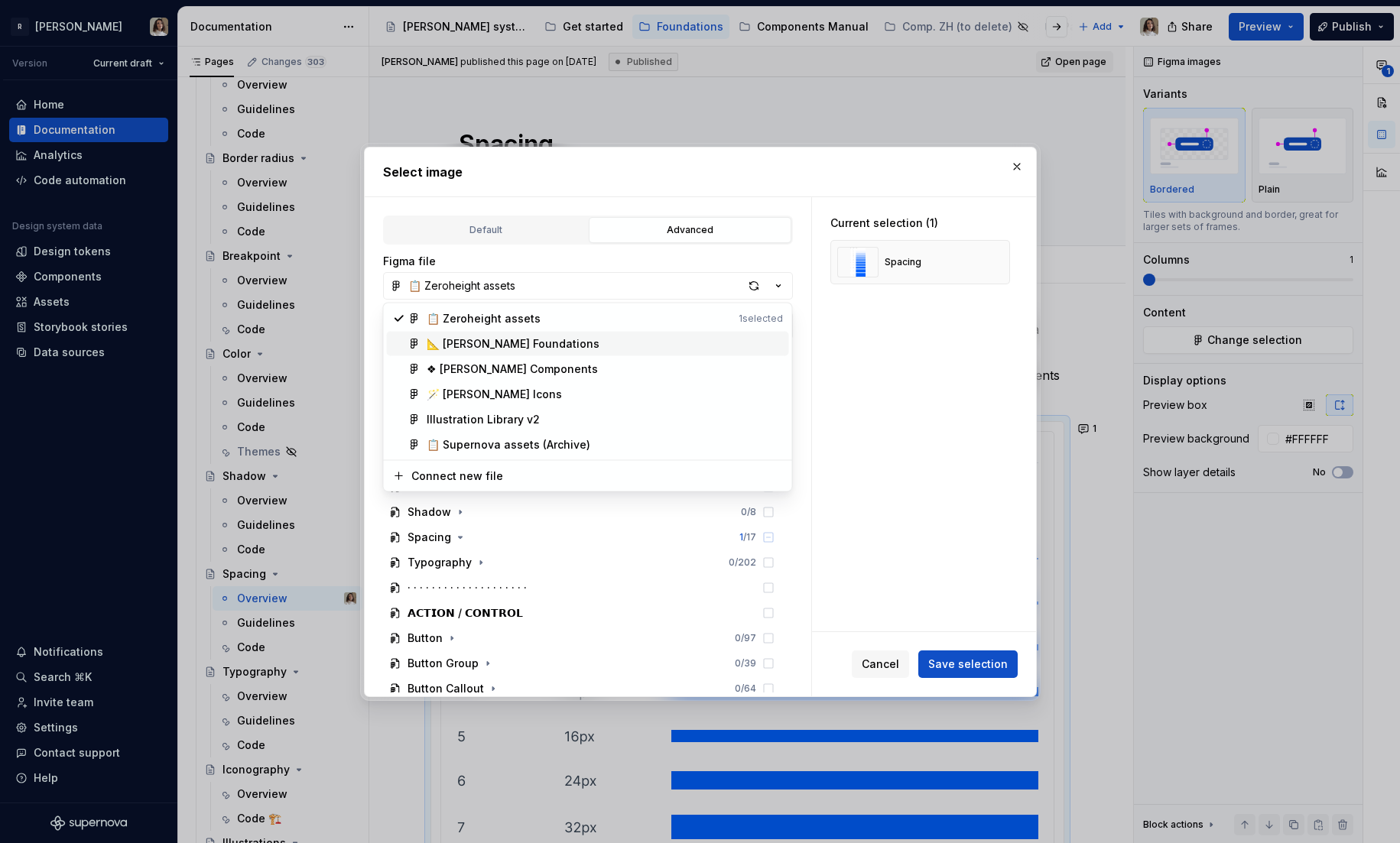
click at [482, 342] on div "📐 Norma Foundations" at bounding box center [513, 343] width 173 height 15
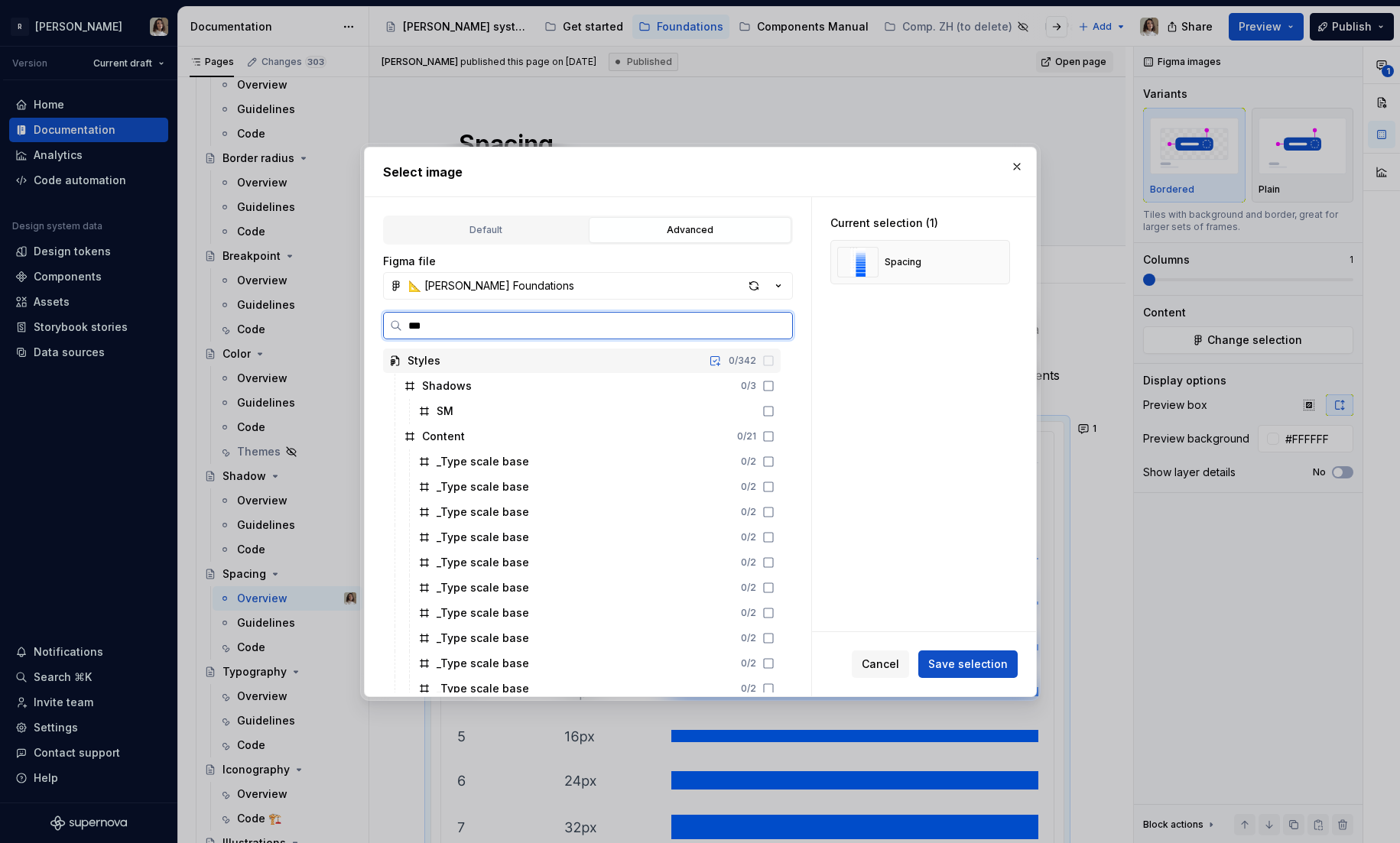
type input "****"
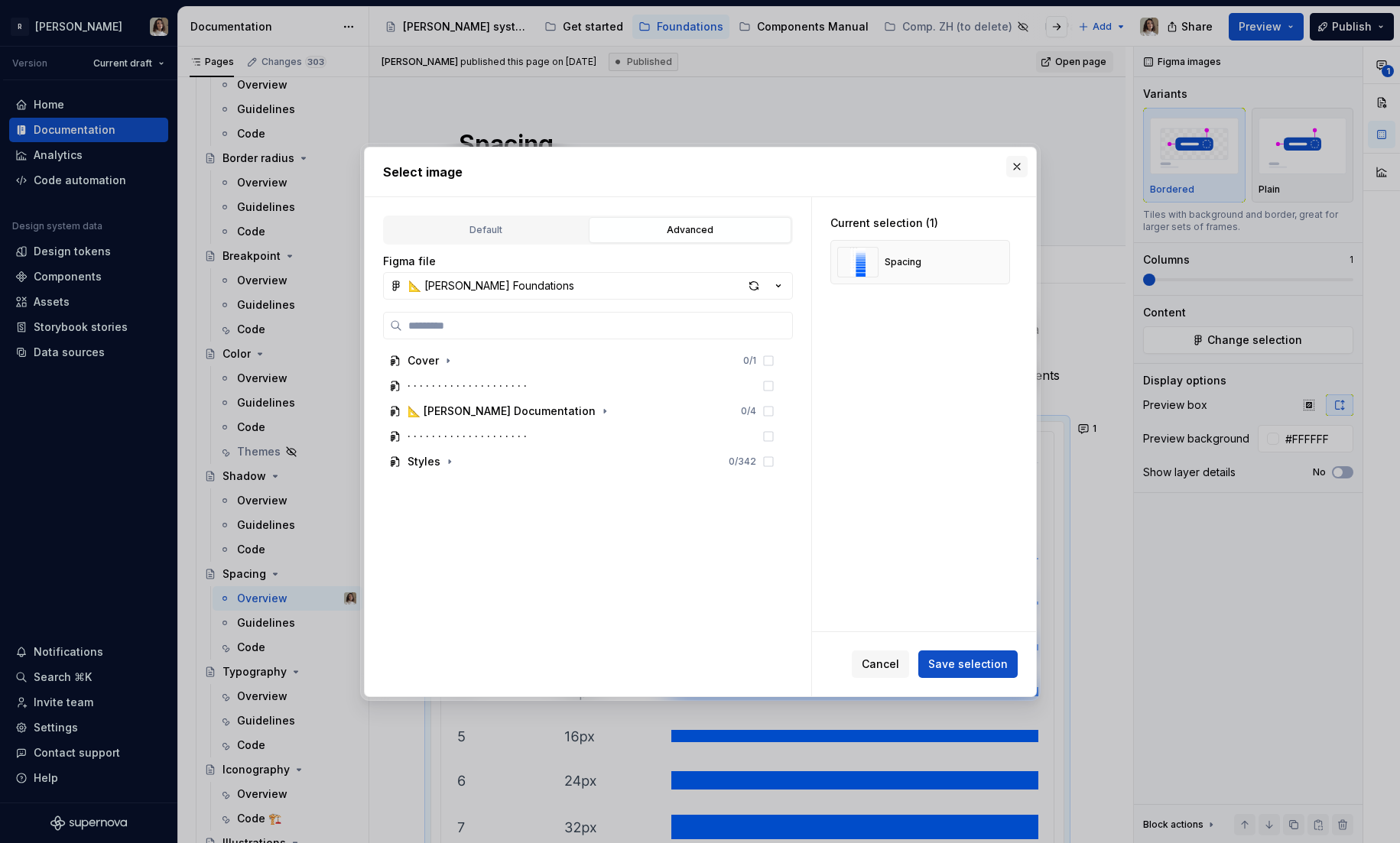
click at [1018, 168] on button "button" at bounding box center [1017, 166] width 22 height 22
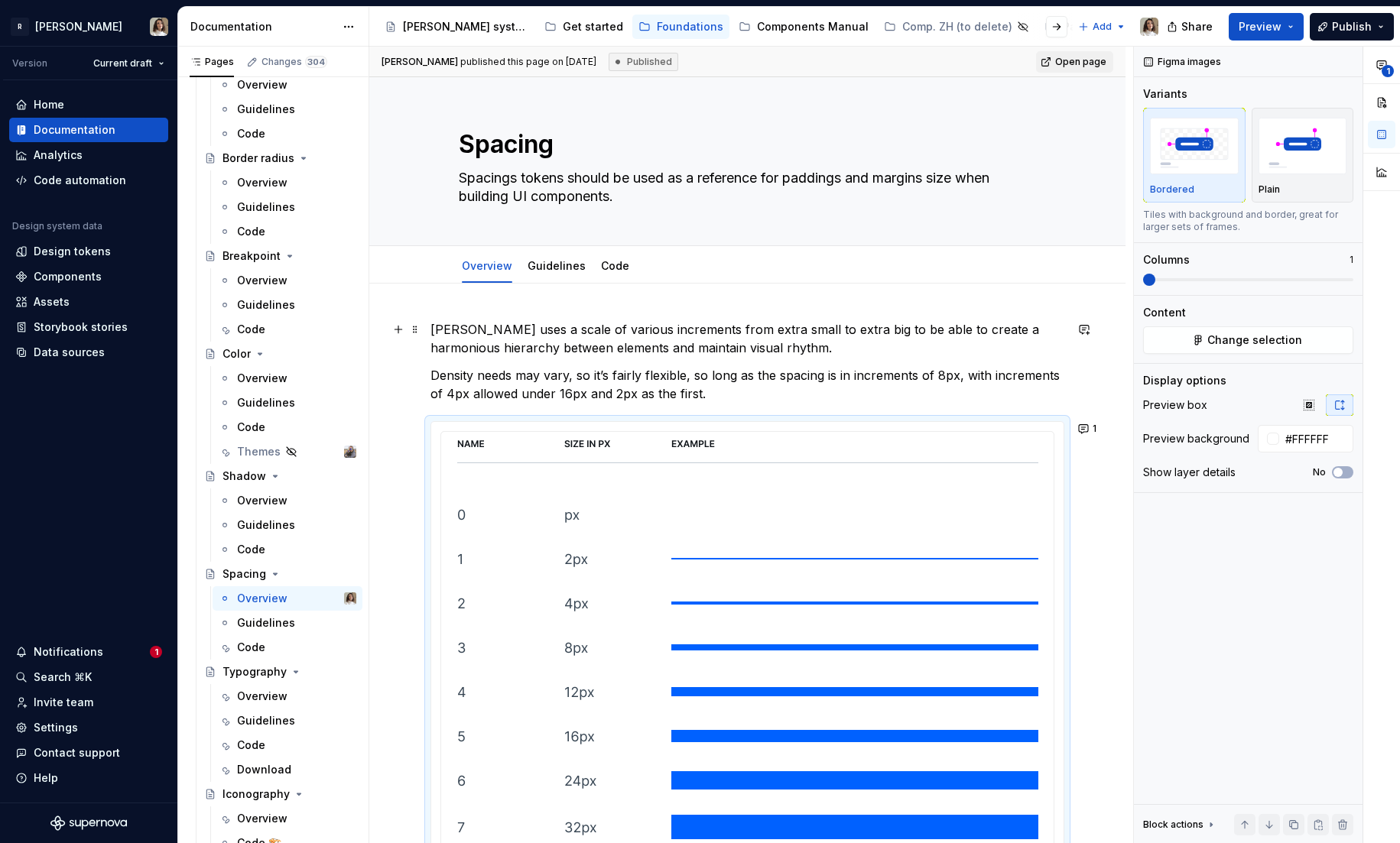
click at [749, 330] on p "Norma uses a scale of various increments from extra small to extra big to be ab…" at bounding box center [747, 338] width 634 height 37
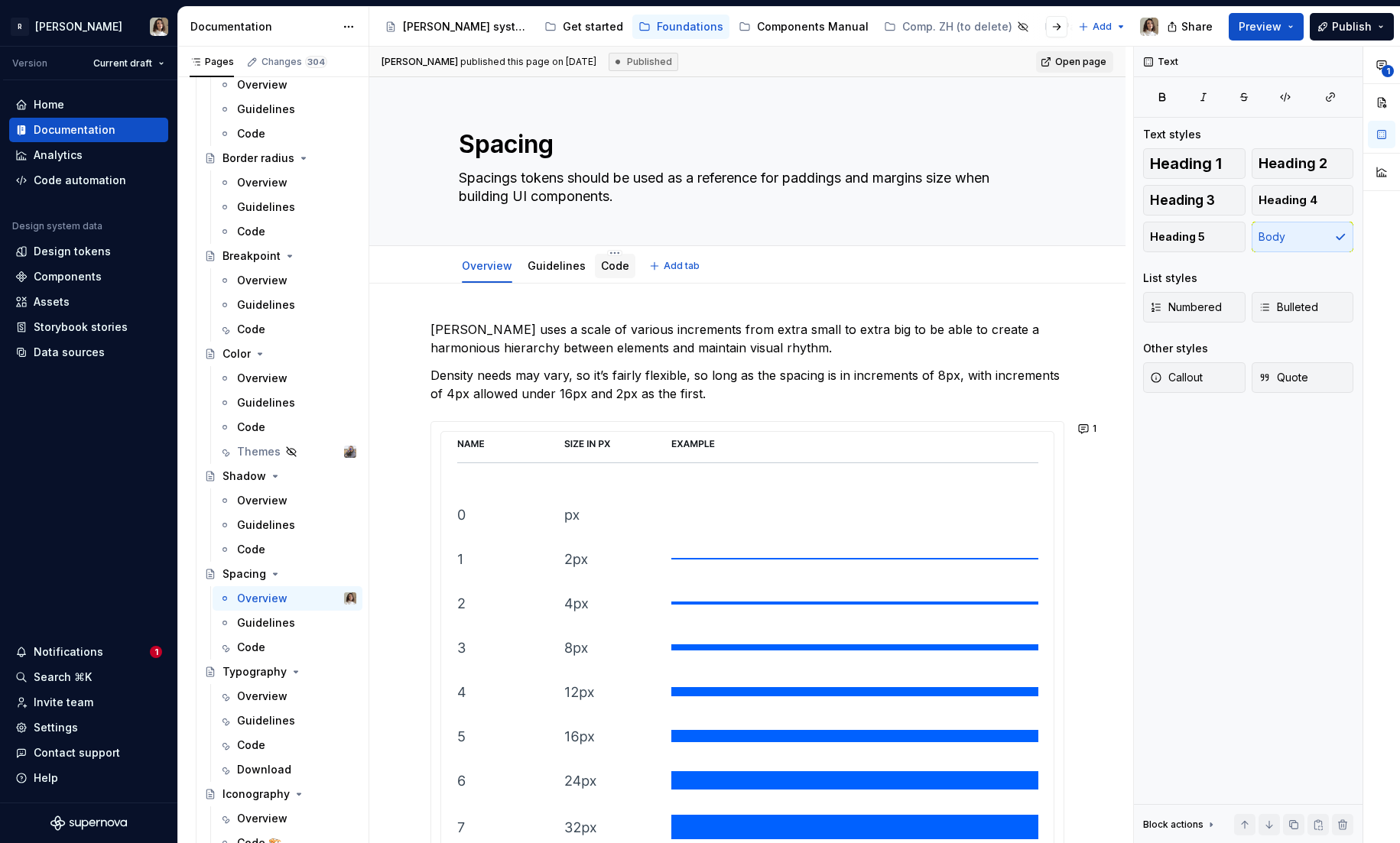
click at [606, 271] on link "Code" at bounding box center [614, 266] width 28 height 13
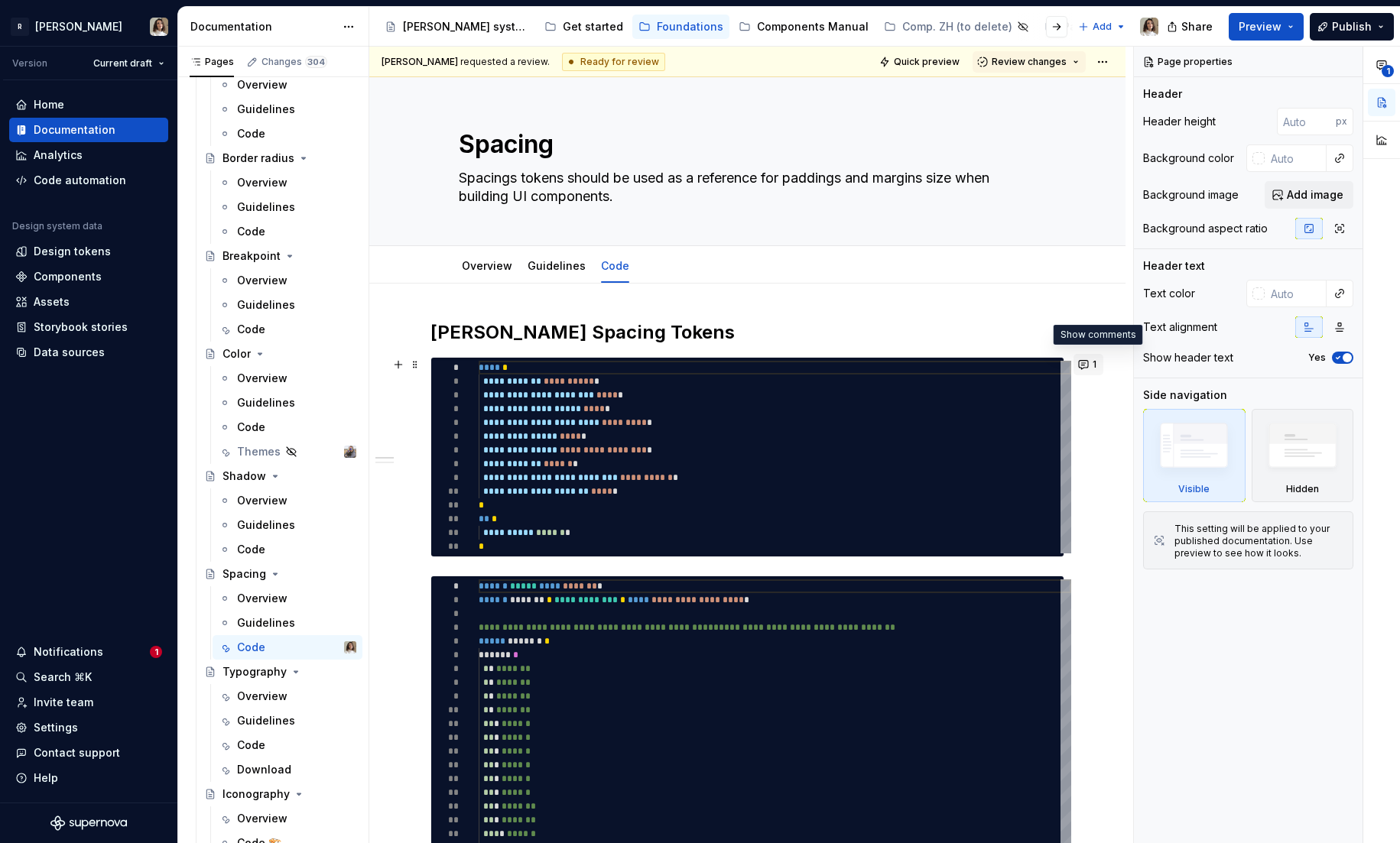
click at [1098, 365] on button "1" at bounding box center [1088, 364] width 30 height 22
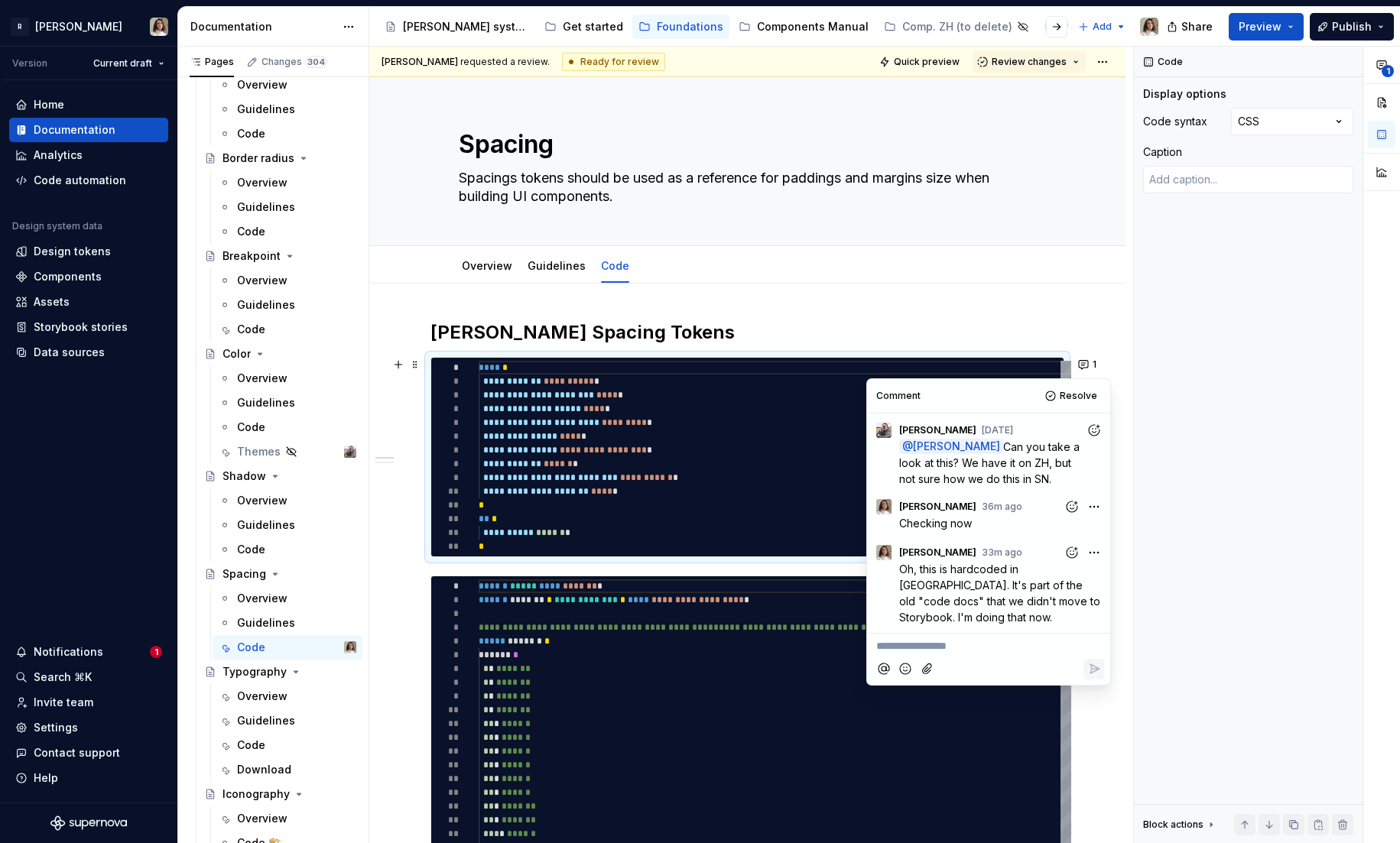
click at [906, 638] on p "**********" at bounding box center [988, 646] width 225 height 16
type textarea "*"
click at [546, 262] on link "Guidelines" at bounding box center [556, 266] width 58 height 13
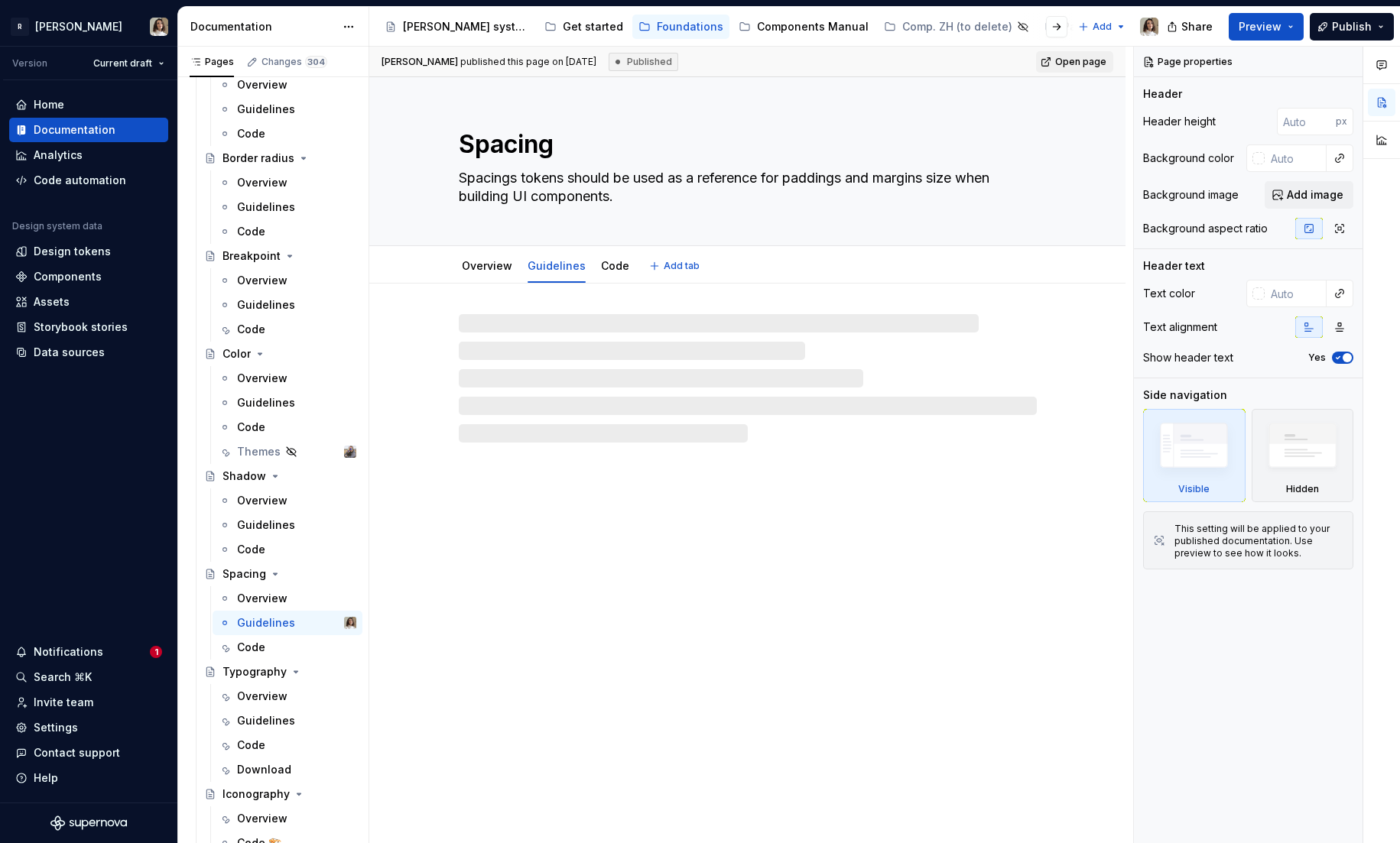
click at [546, 262] on link "Guidelines" at bounding box center [556, 266] width 58 height 13
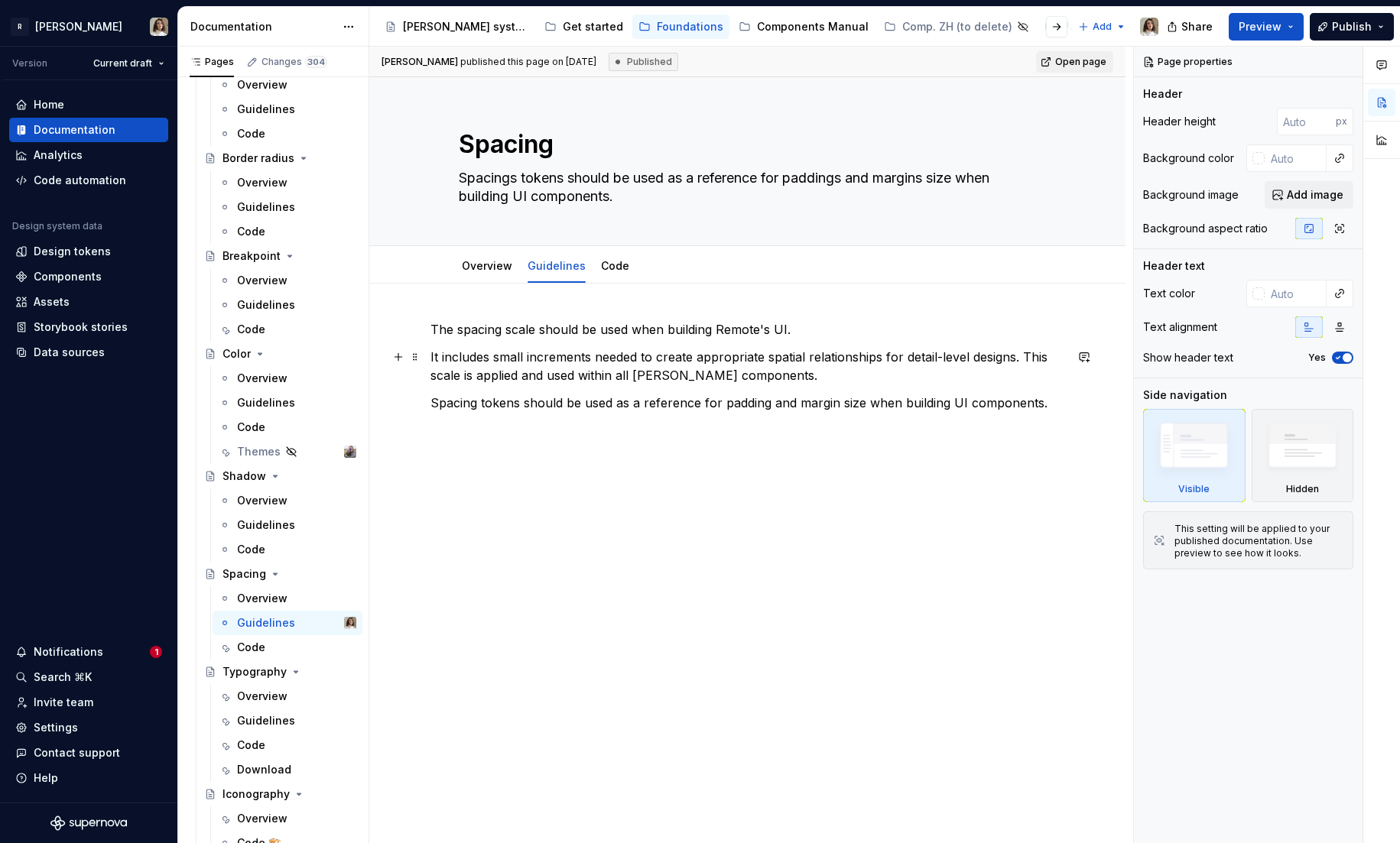
click at [541, 362] on p "It includes small increments needed to create appropriate spatial relationships…" at bounding box center [747, 366] width 634 height 37
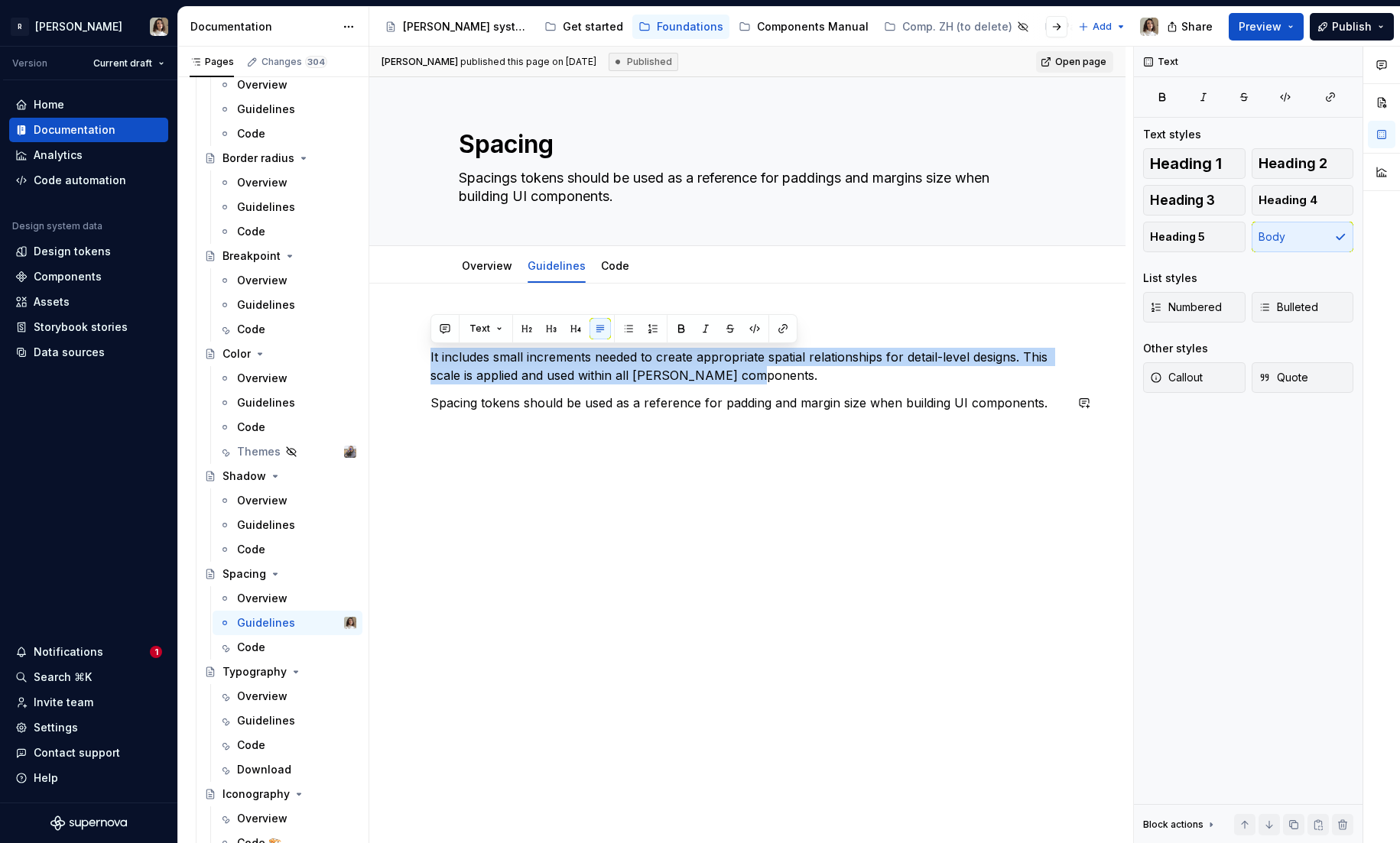
click at [572, 465] on div "The spacing scale should be used when building Remote's UI. It includes small i…" at bounding box center [747, 484] width 756 height 400
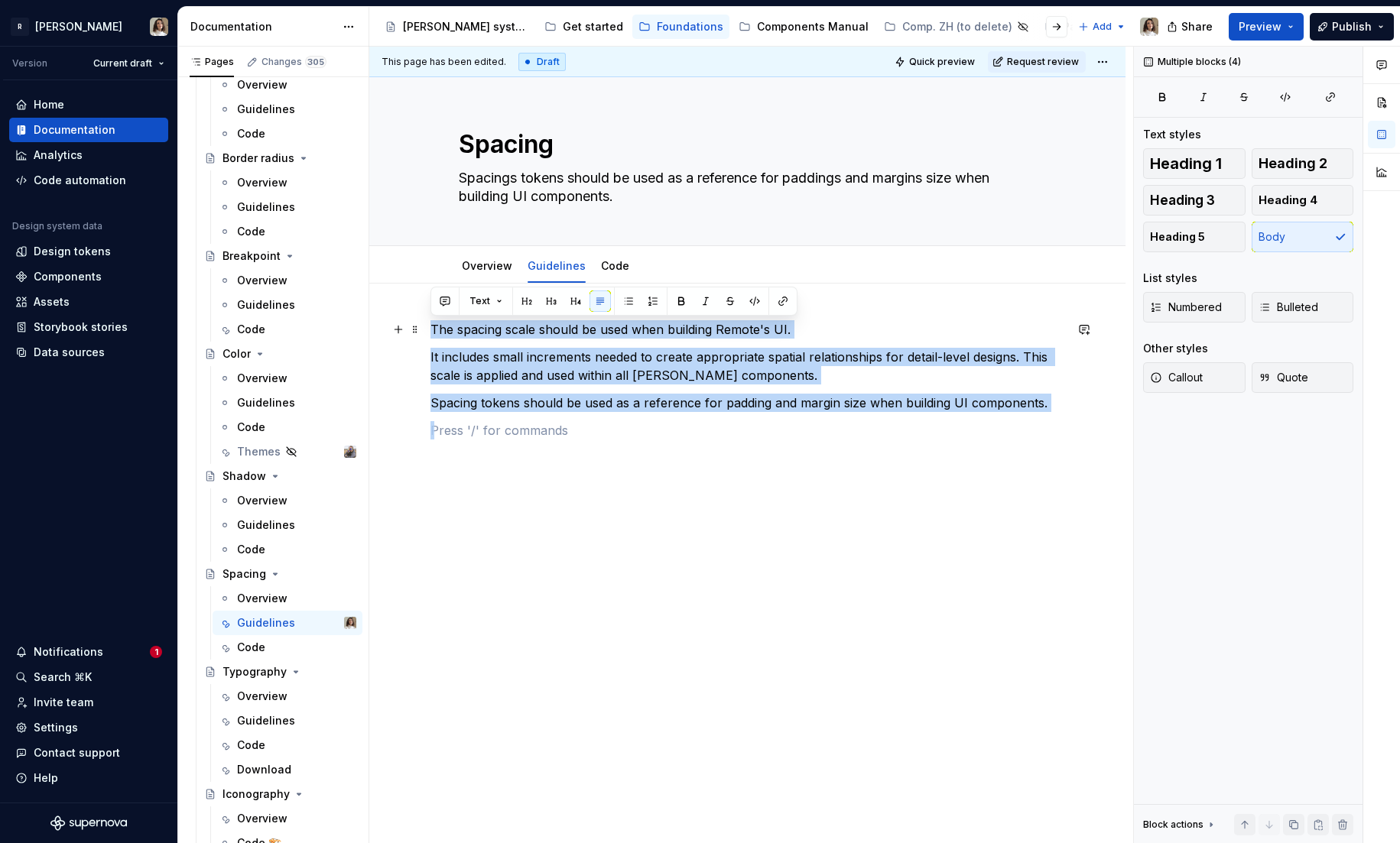
drag, startPoint x: 542, startPoint y: 415, endPoint x: 430, endPoint y: 334, distance: 138.2
click at [430, 334] on div "The spacing scale should be used when building Remote's UI. It includes small i…" at bounding box center [747, 379] width 634 height 119
click at [250, 652] on div "Code" at bounding box center [250, 647] width 28 height 15
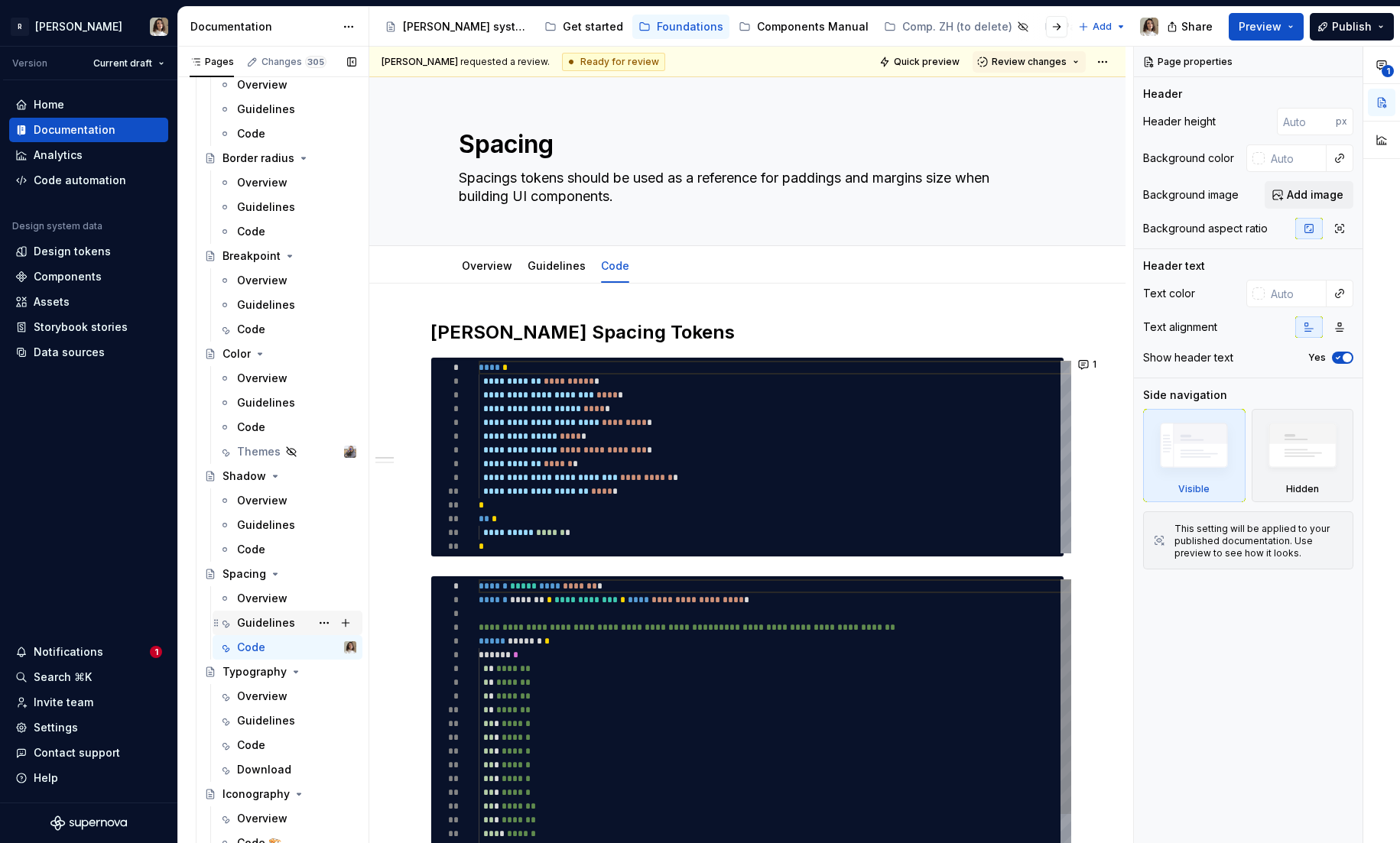
click at [263, 628] on div "Guidelines" at bounding box center [266, 622] width 58 height 15
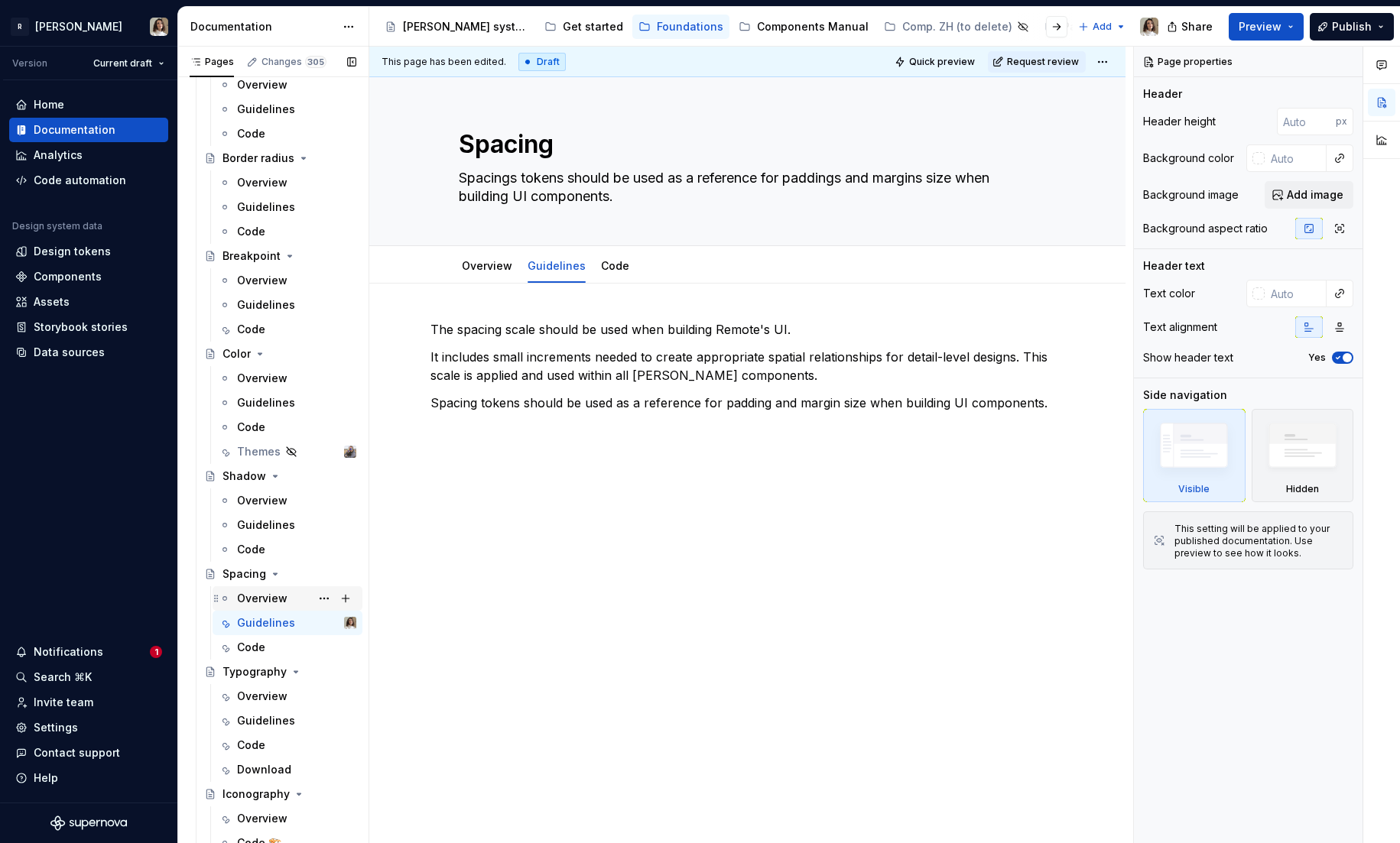
click at [251, 594] on div "Overview" at bounding box center [262, 598] width 50 height 15
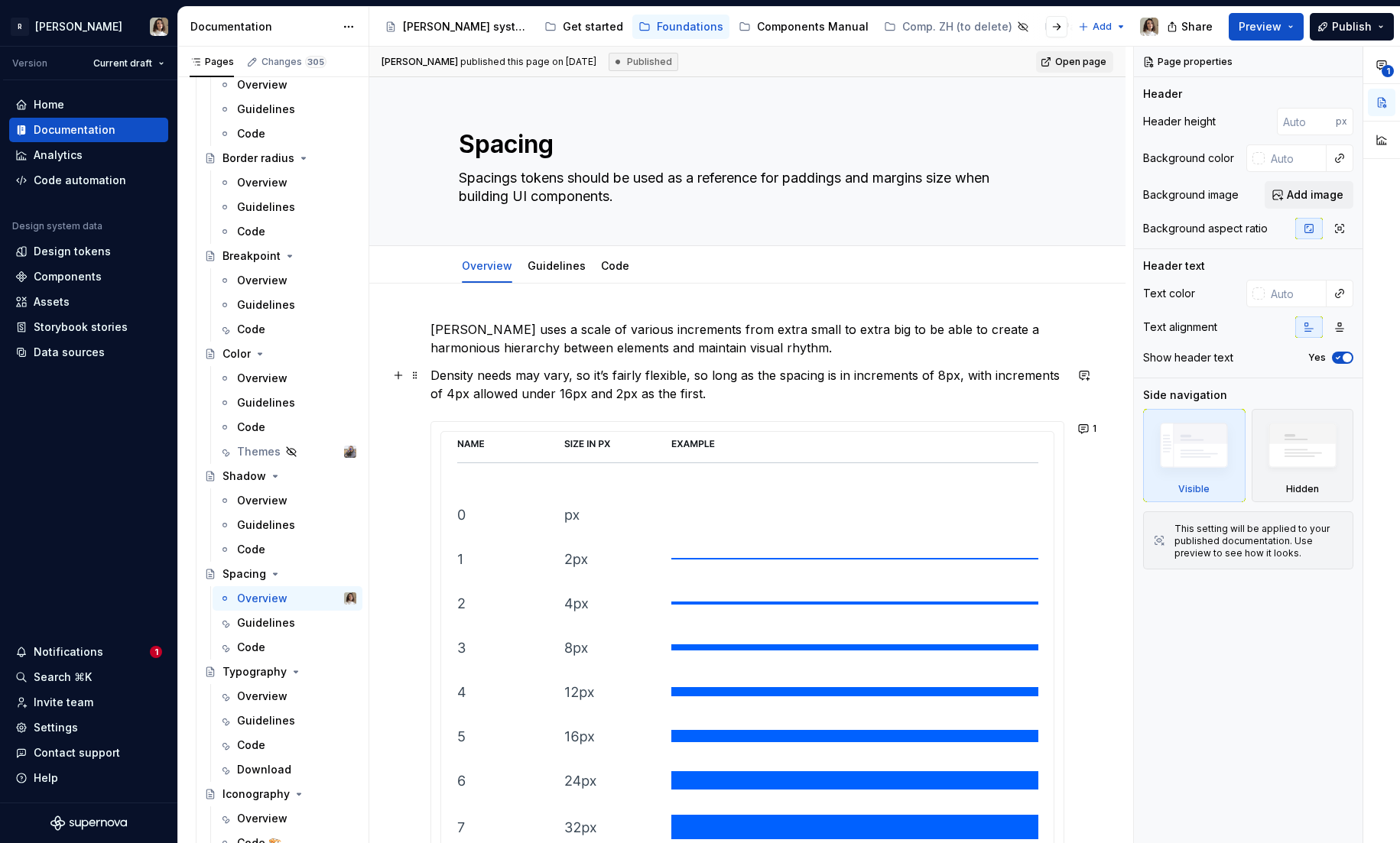
click at [750, 375] on p "Density needs may vary, so it’s fairly flexible, so long as the spacing is in i…" at bounding box center [747, 385] width 634 height 37
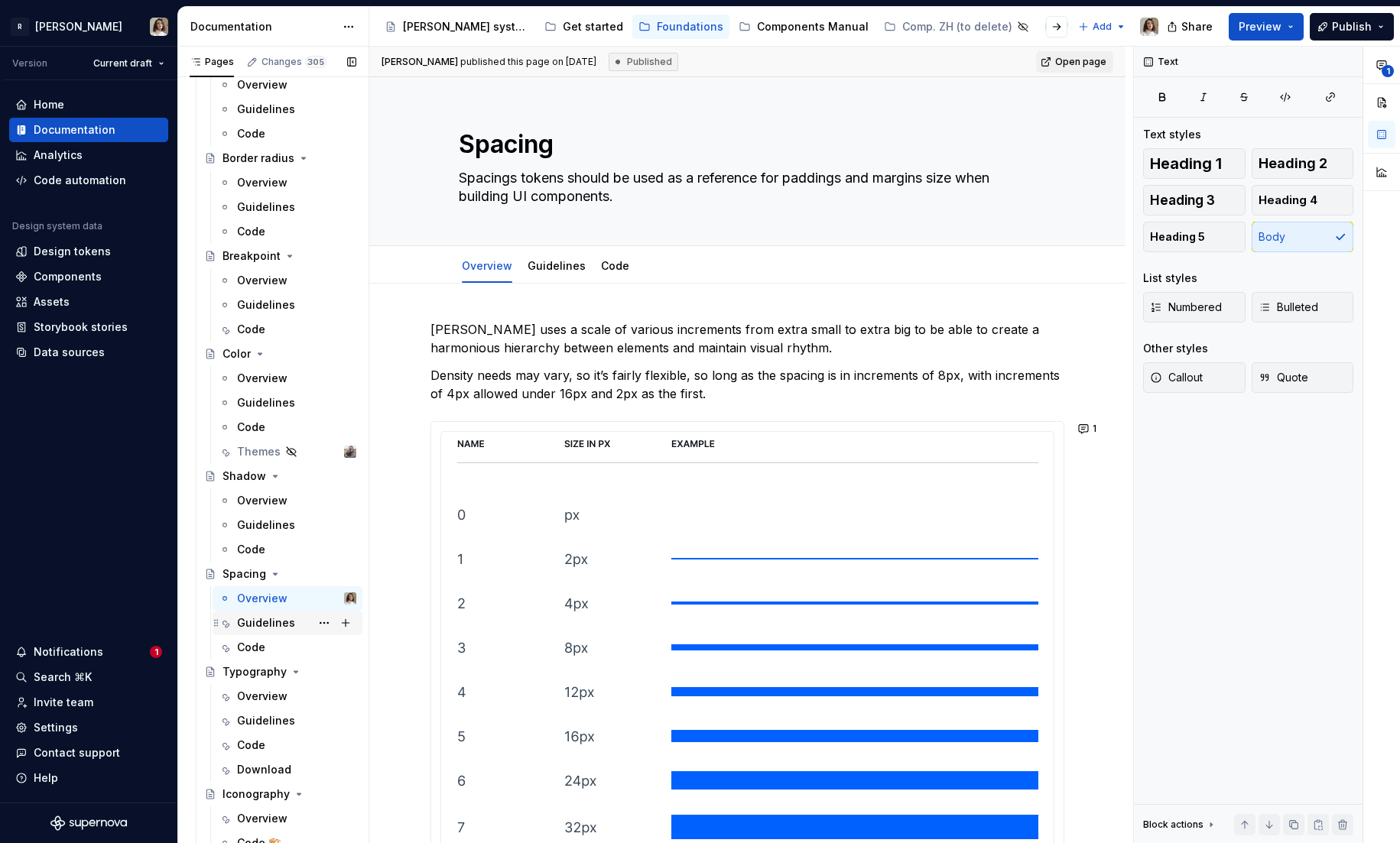
click at [282, 628] on div "Guidelines" at bounding box center [266, 622] width 58 height 15
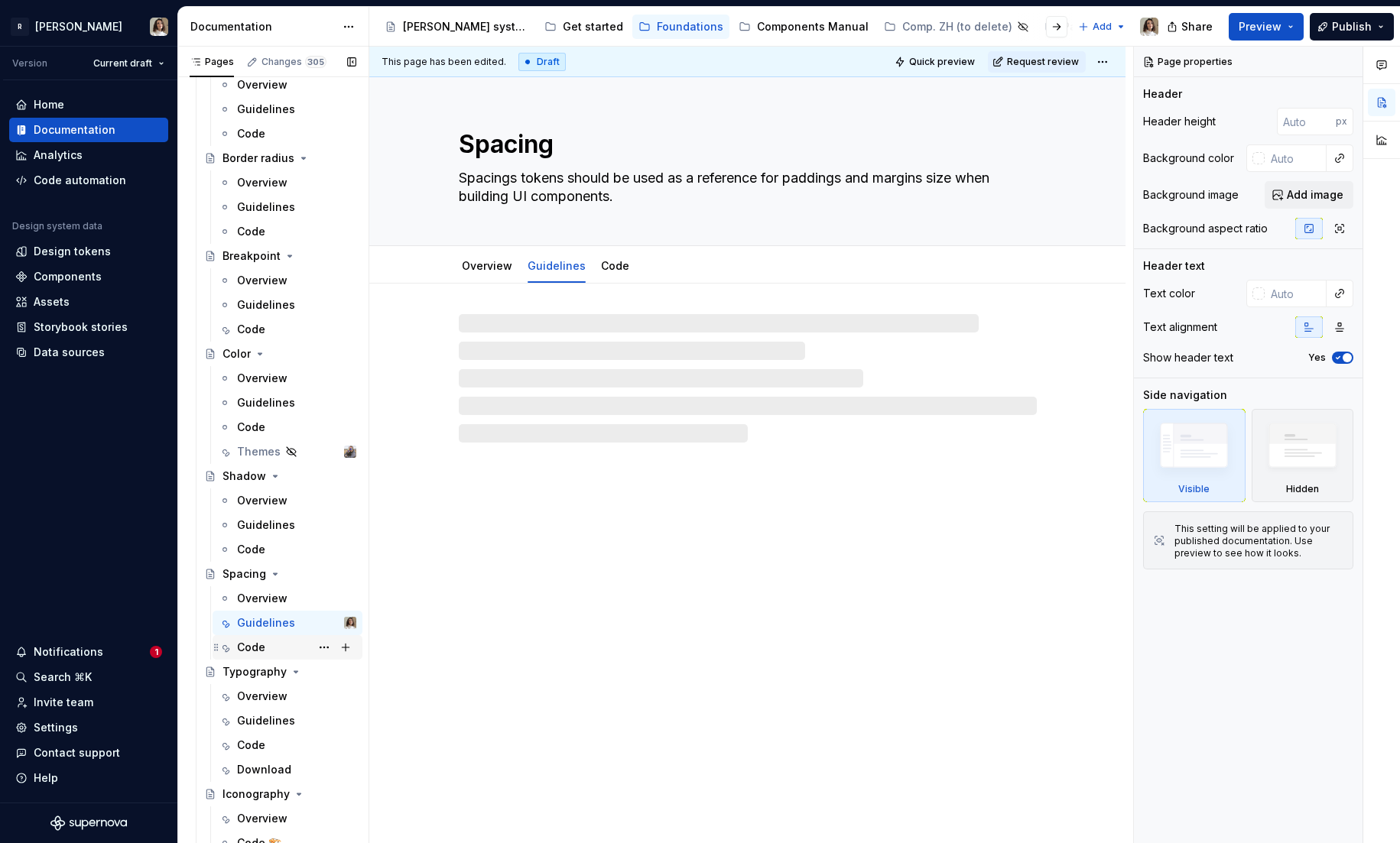
click at [256, 649] on div "Code" at bounding box center [250, 647] width 28 height 15
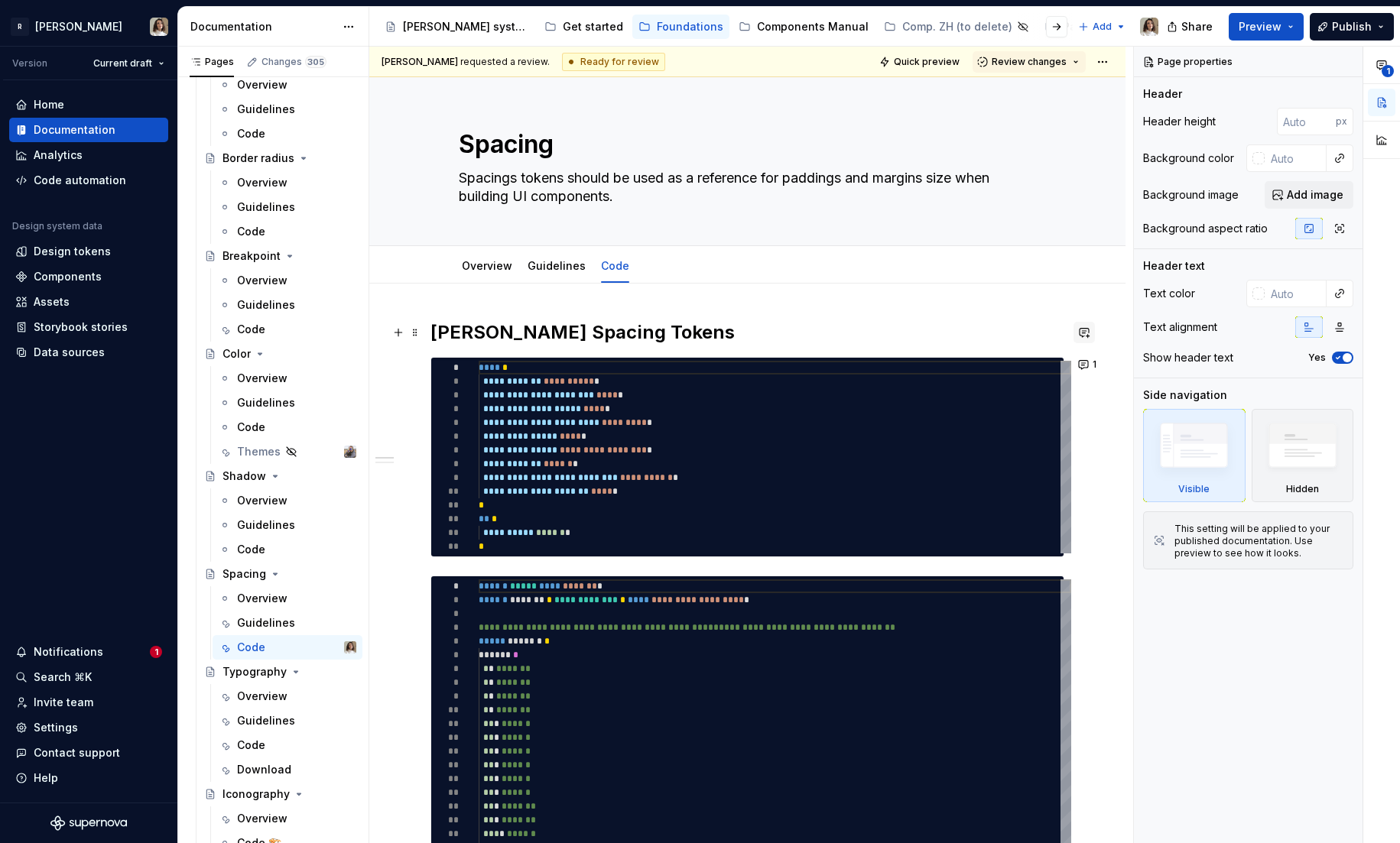
click at [1090, 342] on button "button" at bounding box center [1084, 332] width 22 height 22
click at [1093, 369] on button "1" at bounding box center [1088, 364] width 30 height 22
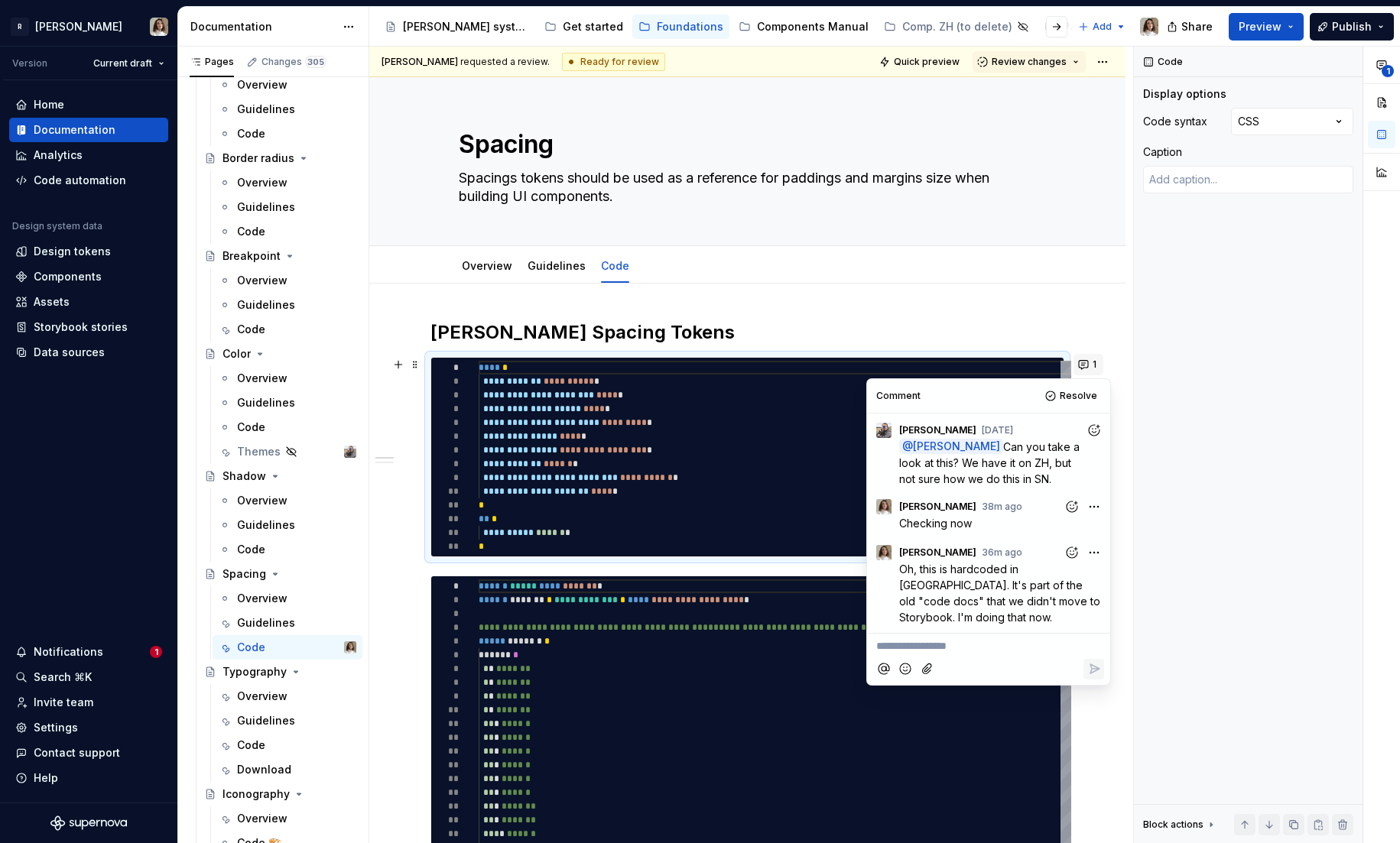
type textarea "*"
click at [881, 640] on span "MR open, I will replace this once merged" at bounding box center [979, 646] width 206 height 13
click at [1095, 661] on icon "Reply" at bounding box center [1094, 669] width 15 height 15
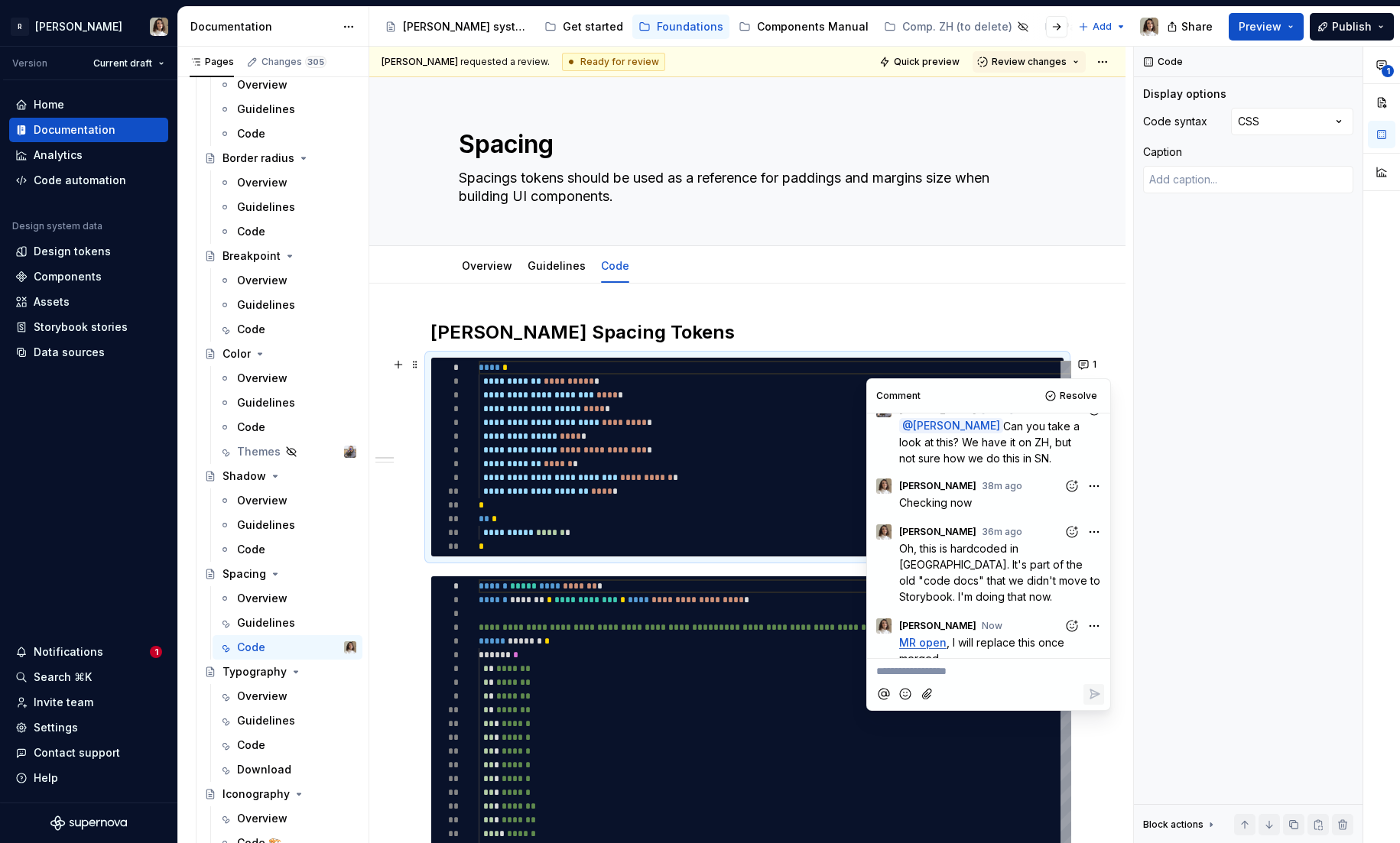
type textarea "*"
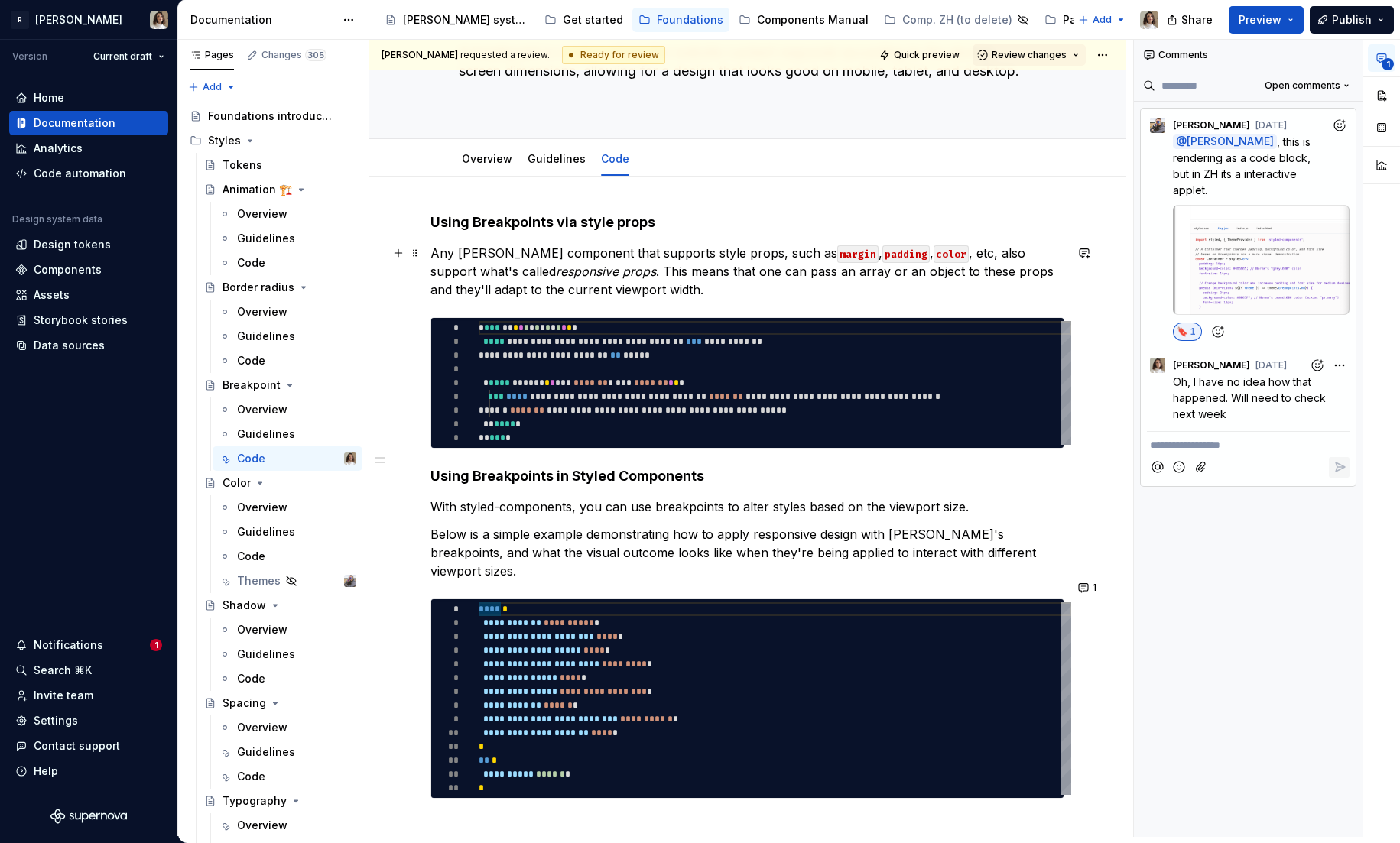
scroll to position [162, 0]
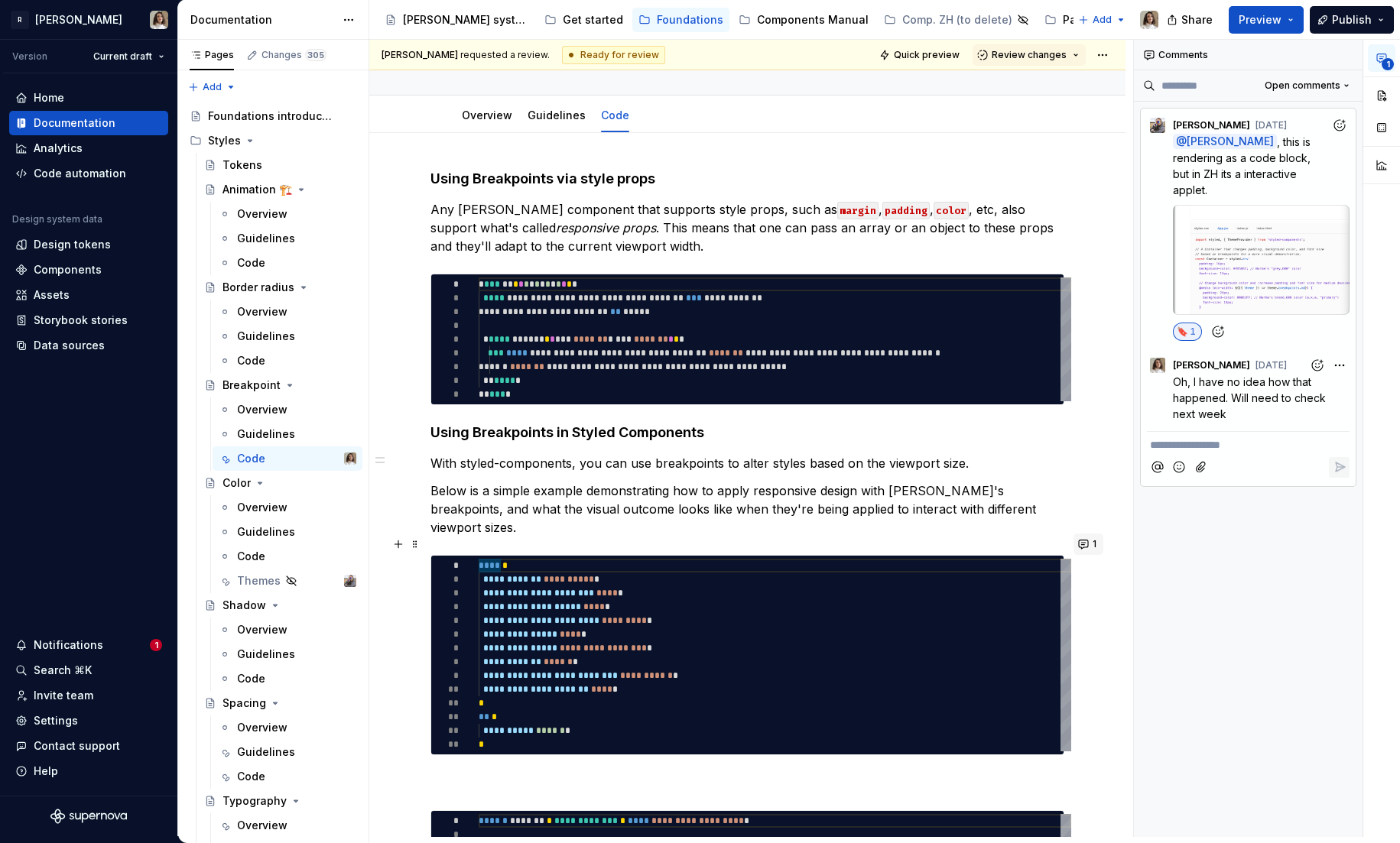
click at [1087, 540] on button "1" at bounding box center [1088, 544] width 30 height 22
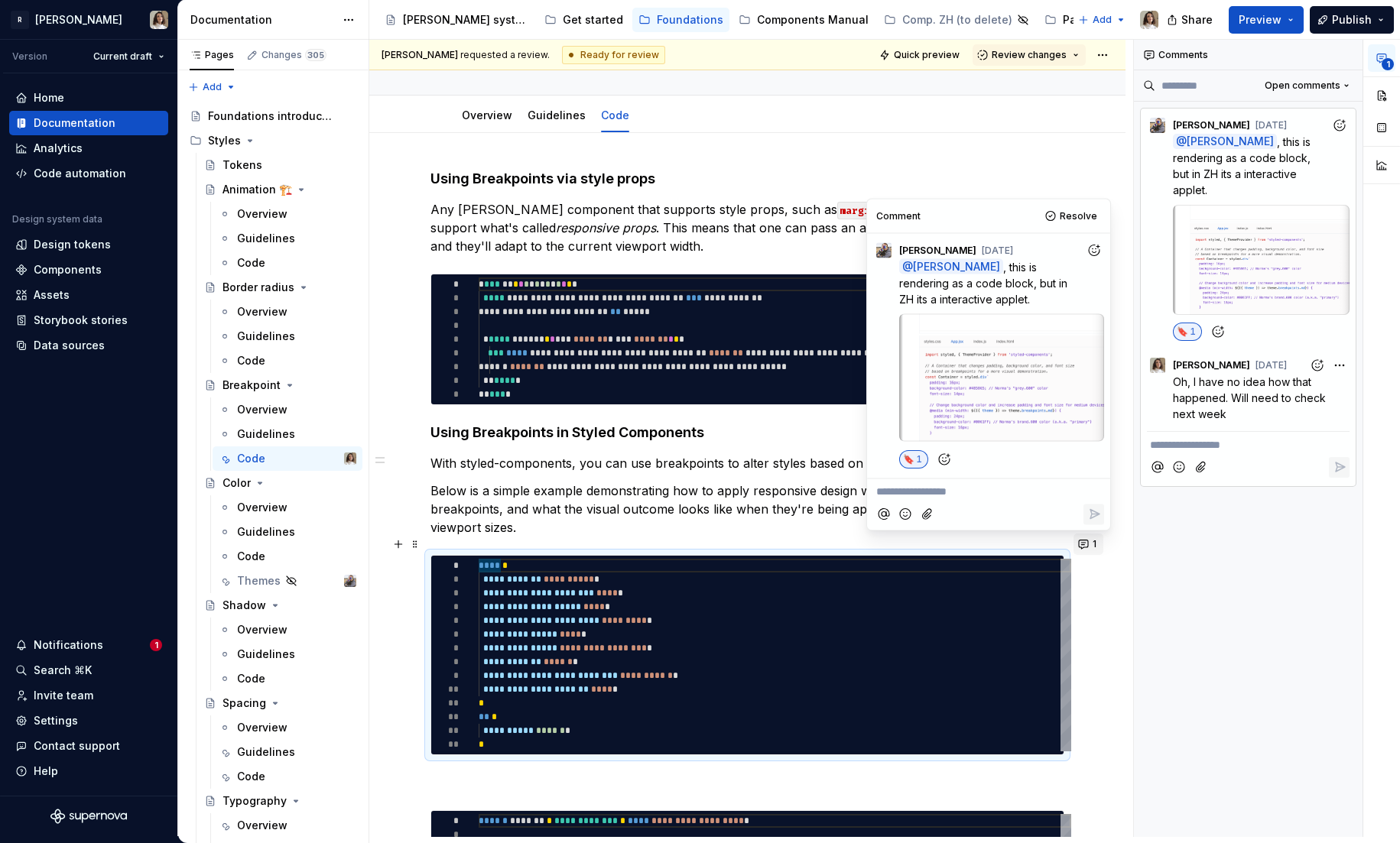
scroll to position [59, 0]
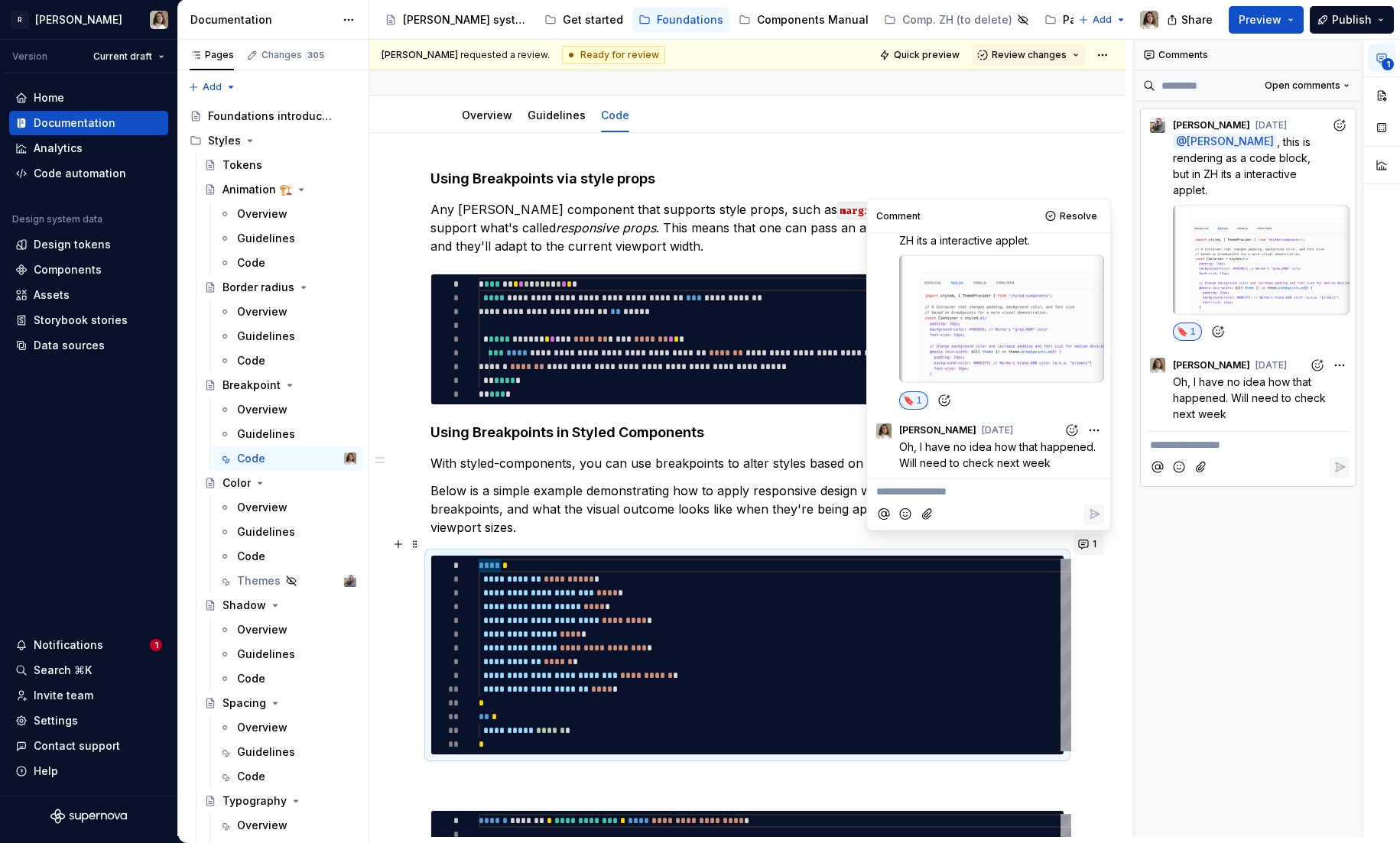
type textarea "*"
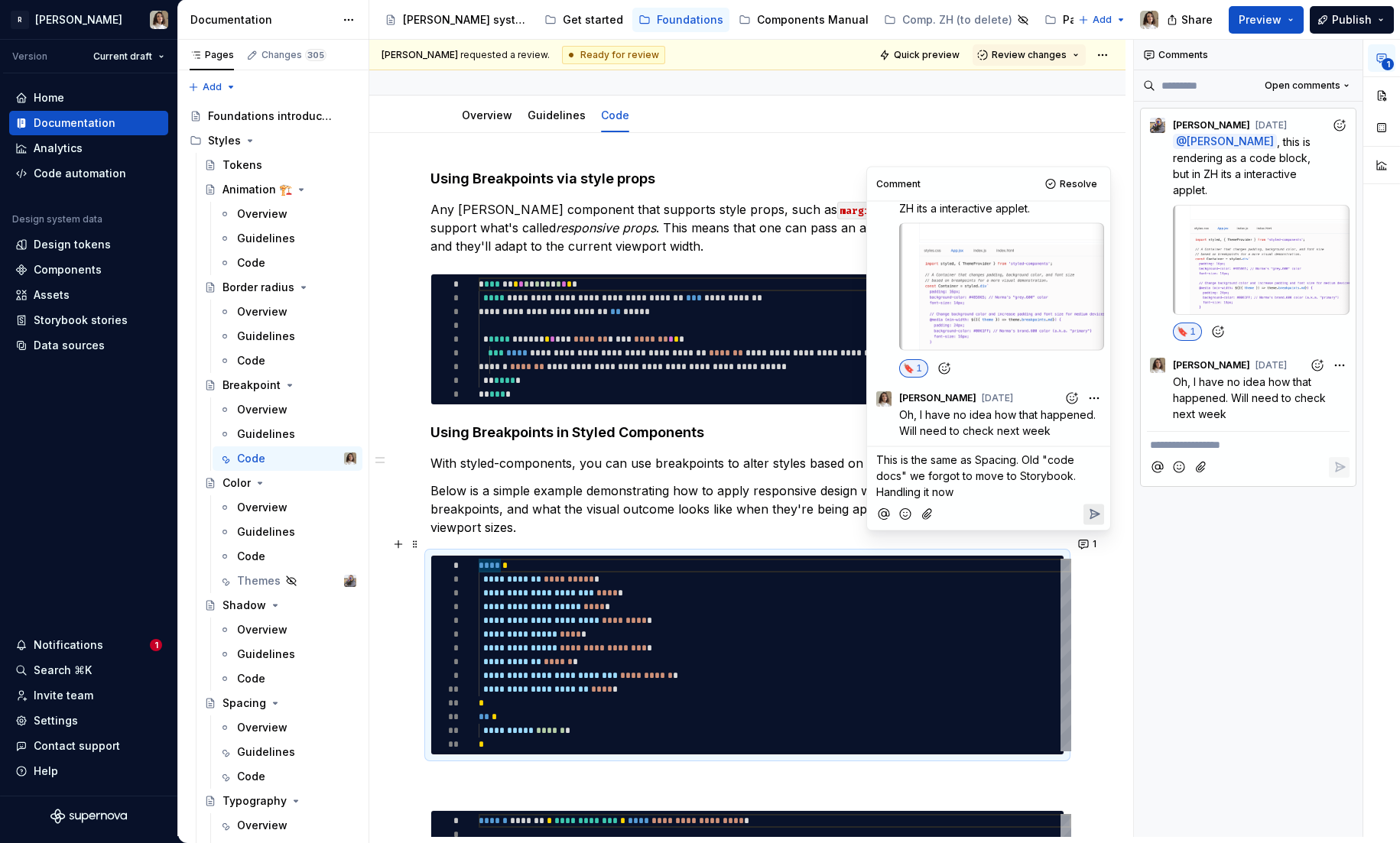
click at [883, 489] on span "This is the same as Spacing. Old "code docs" we forgot to move to Storybook. Ha…" at bounding box center [977, 476] width 202 height 45
click at [1017, 456] on span "This is the same as Spacing. Old "code docs" we forgot to move to Storybook. I'…" at bounding box center [986, 476] width 220 height 45
click at [1088, 509] on icon "Reply" at bounding box center [1094, 514] width 15 height 15
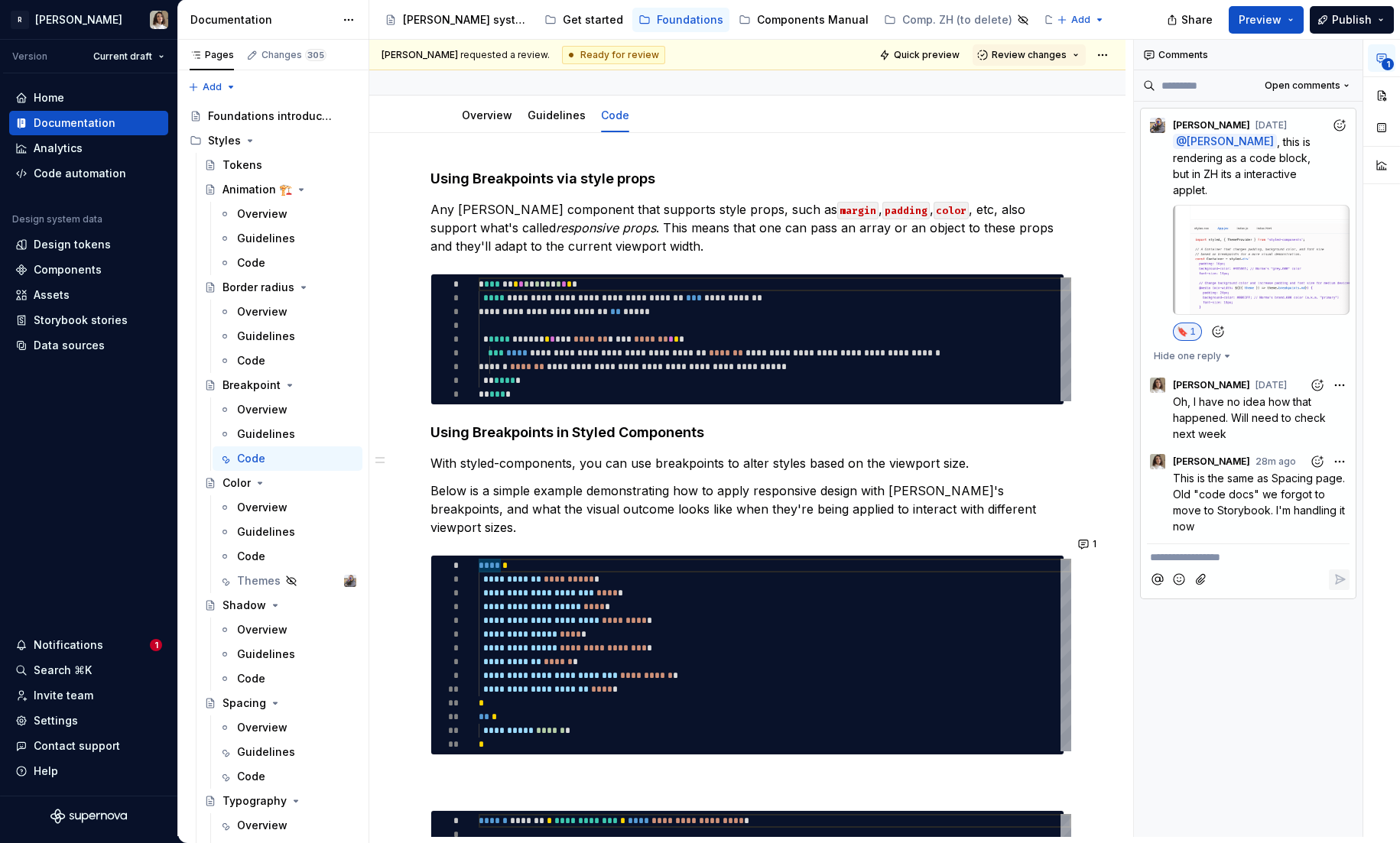
type textarea "*"
